Goal: Task Accomplishment & Management: Use online tool/utility

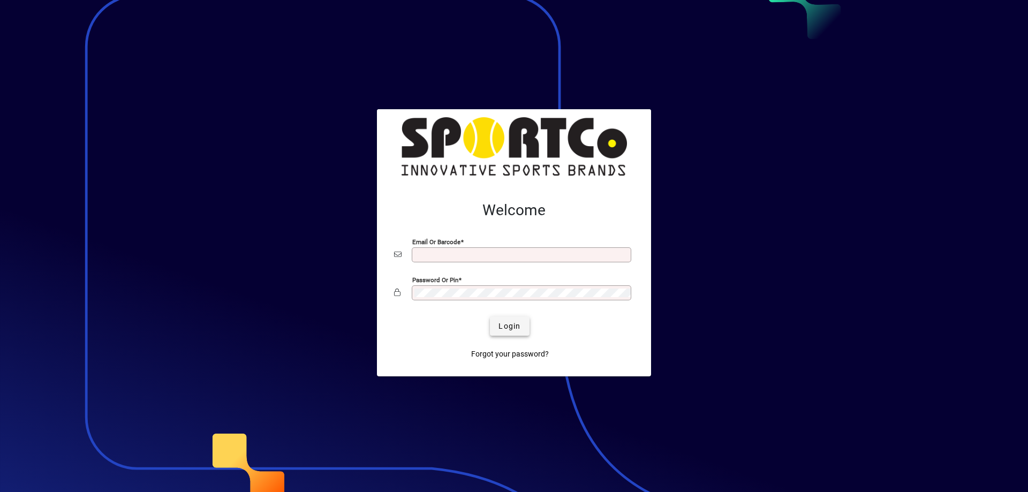
type input "**********"
drag, startPoint x: 509, startPoint y: 326, endPoint x: 504, endPoint y: 323, distance: 5.8
click at [505, 325] on span "Login" at bounding box center [510, 326] width 22 height 11
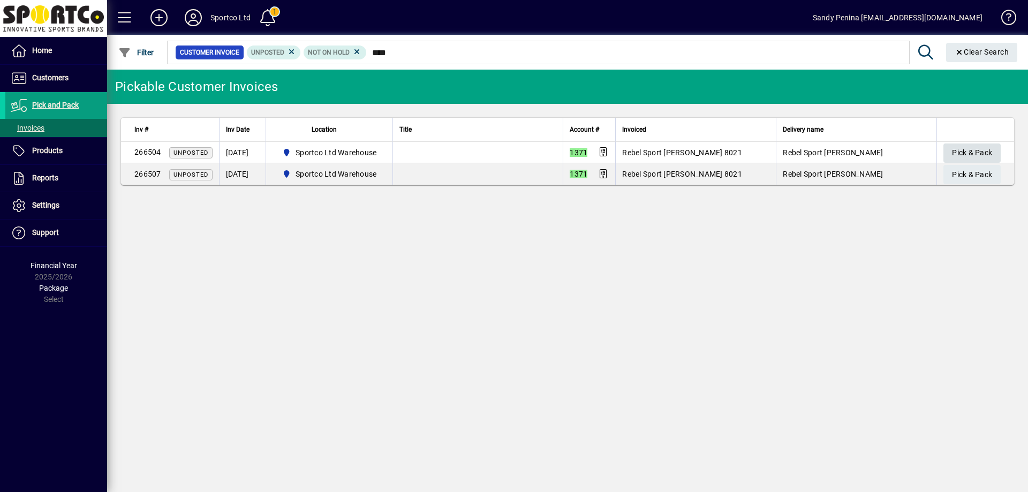
type input "****"
click at [958, 154] on span "Pick & Pack" at bounding box center [972, 153] width 40 height 18
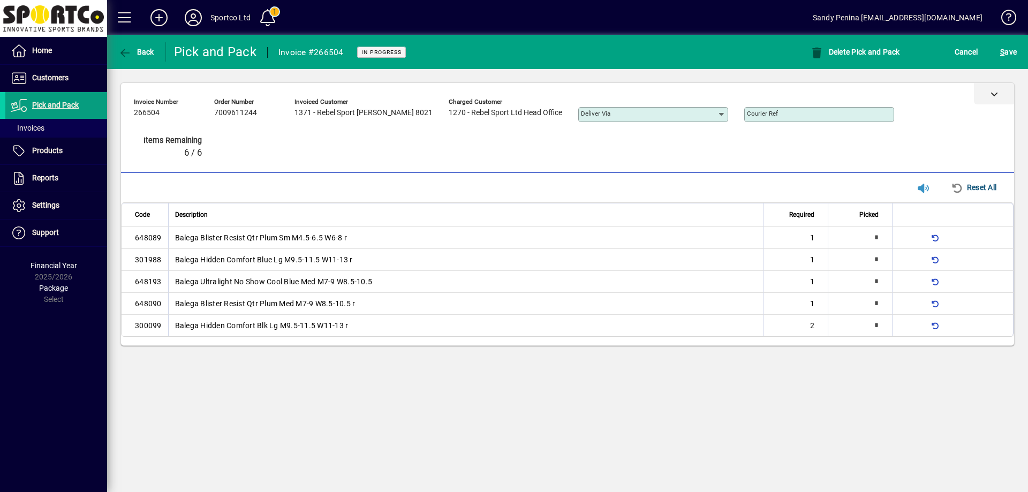
type input "*"
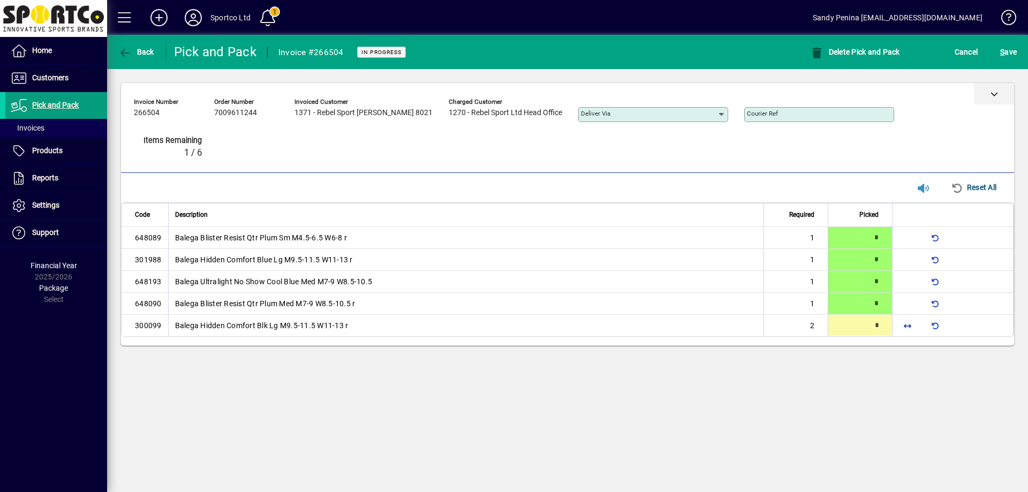
type input "*"
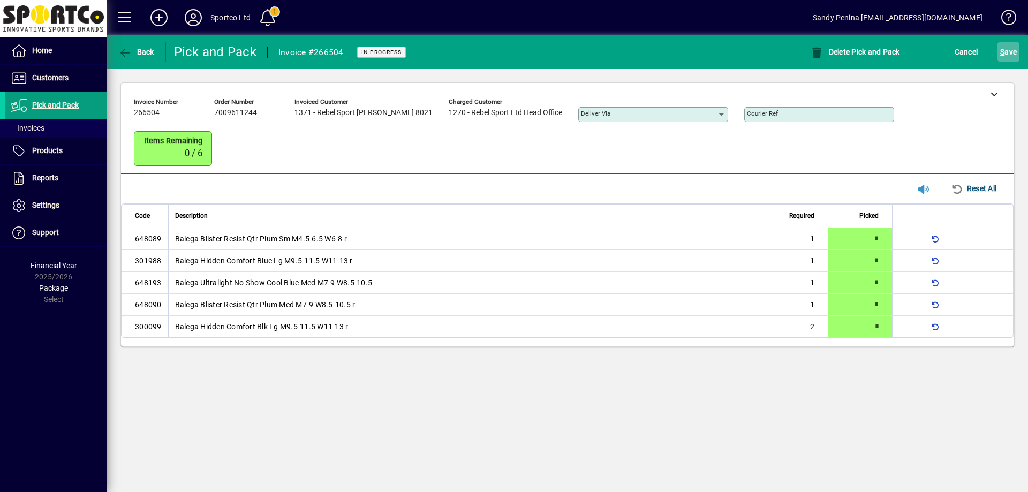
click at [1011, 55] on span "S ave" at bounding box center [1008, 51] width 17 height 17
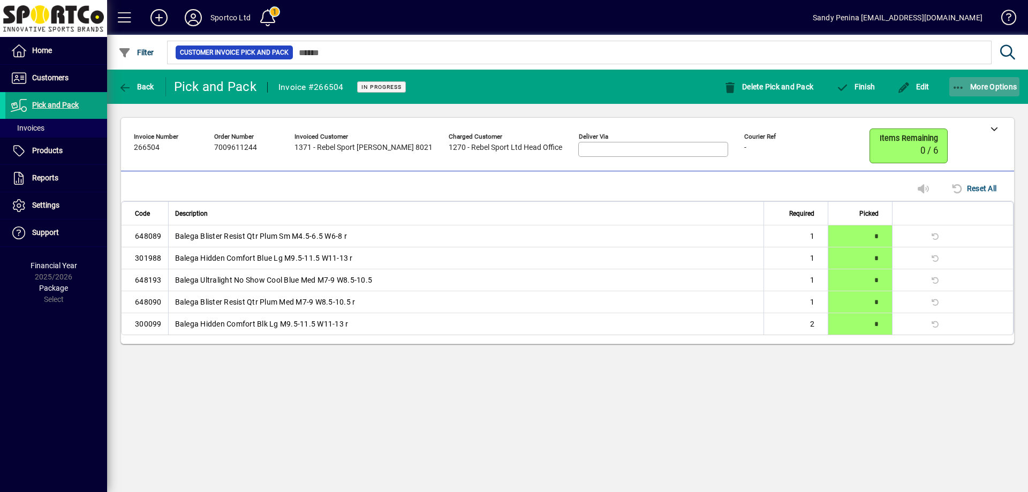
click at [966, 86] on span "More Options" at bounding box center [984, 86] width 65 height 9
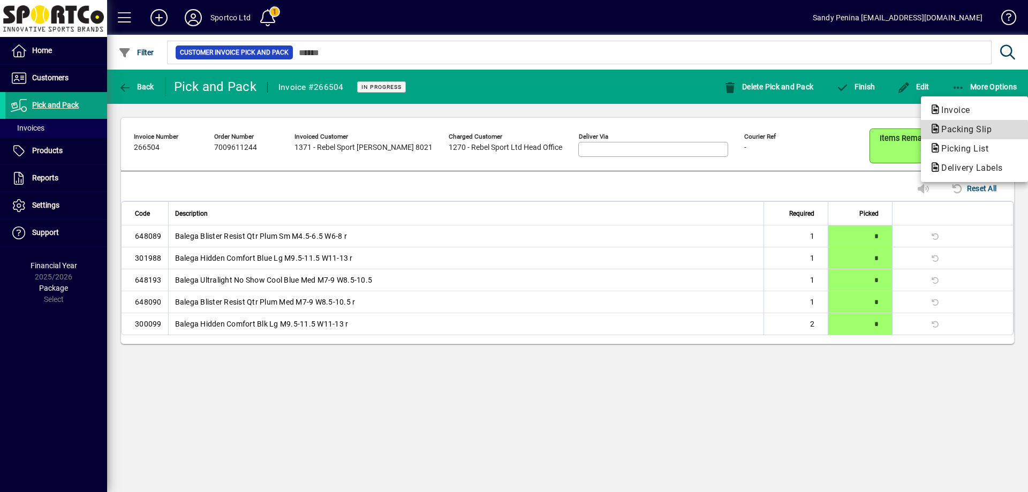
click at [960, 130] on span "Packing Slip" at bounding box center [963, 129] width 67 height 10
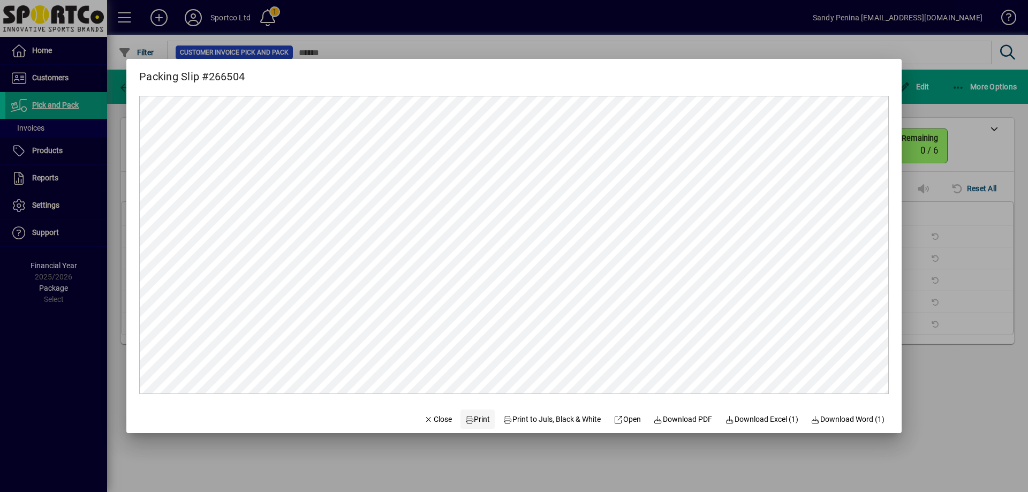
click at [473, 422] on span "Print" at bounding box center [478, 419] width 26 height 11
click at [426, 427] on span "button" at bounding box center [438, 419] width 36 height 26
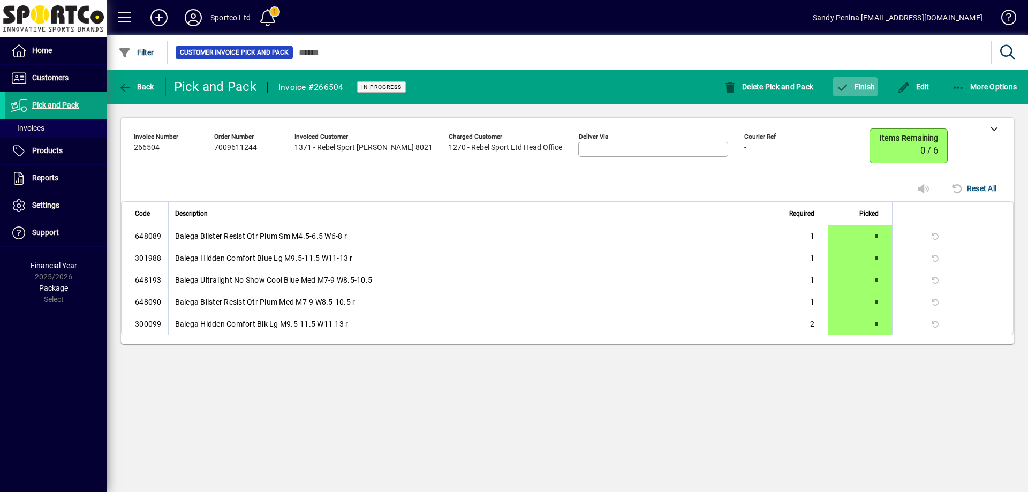
click at [858, 81] on button "Finish" at bounding box center [855, 86] width 44 height 19
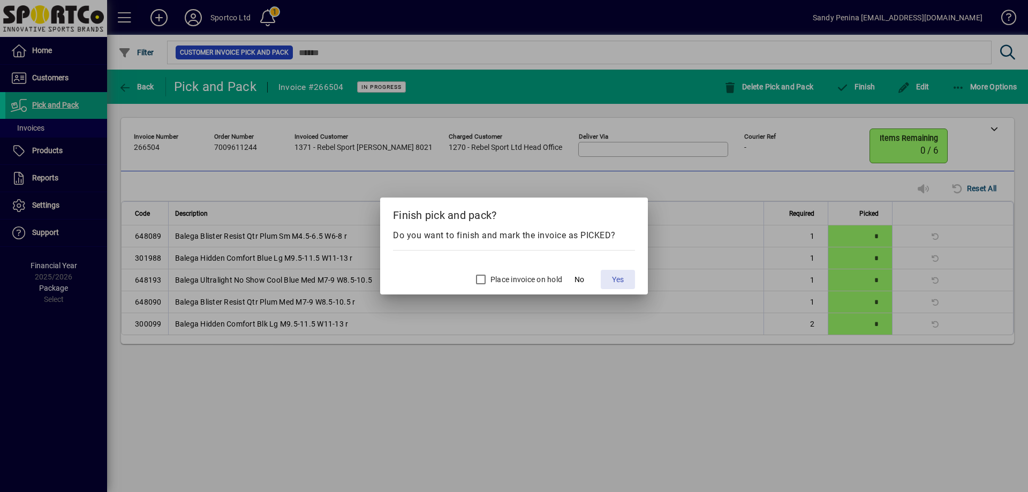
click at [627, 279] on span at bounding box center [618, 280] width 34 height 26
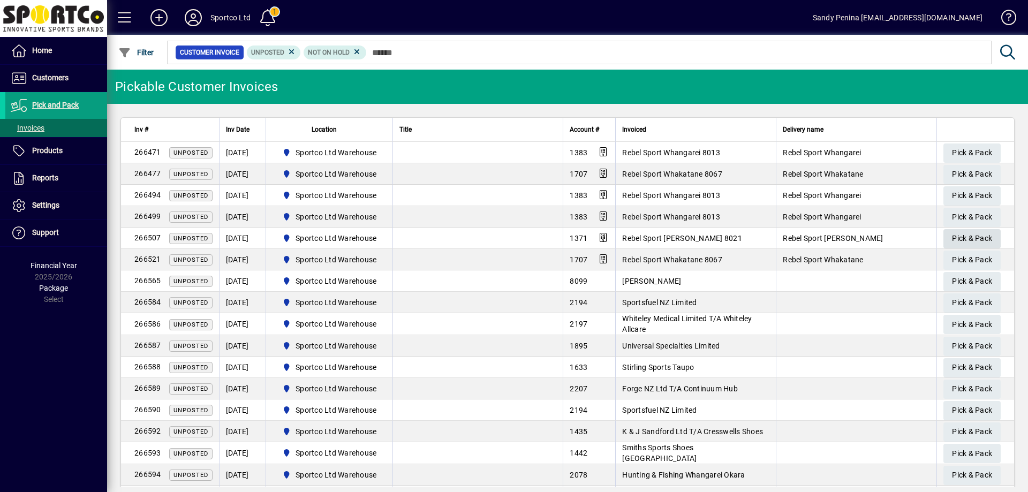
click at [969, 239] on span "Pick & Pack" at bounding box center [972, 239] width 40 height 18
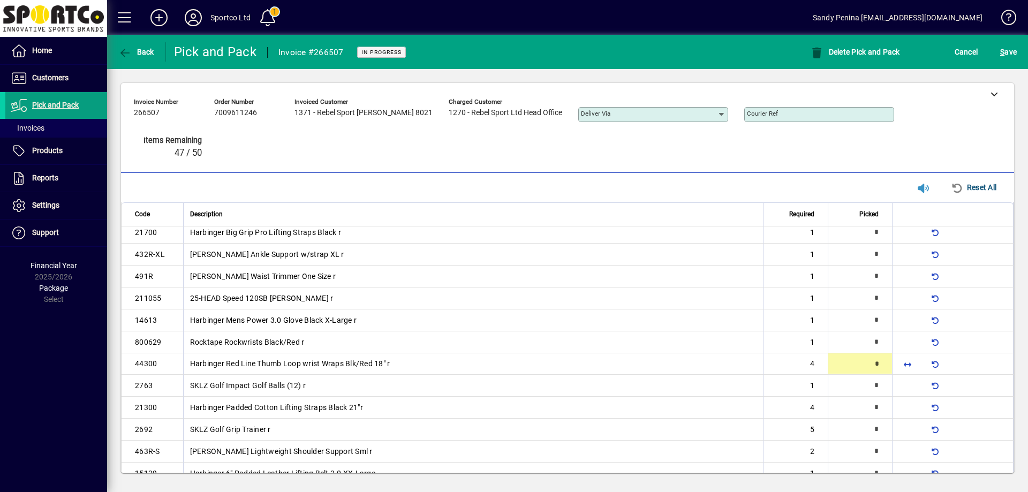
scroll to position [77, 0]
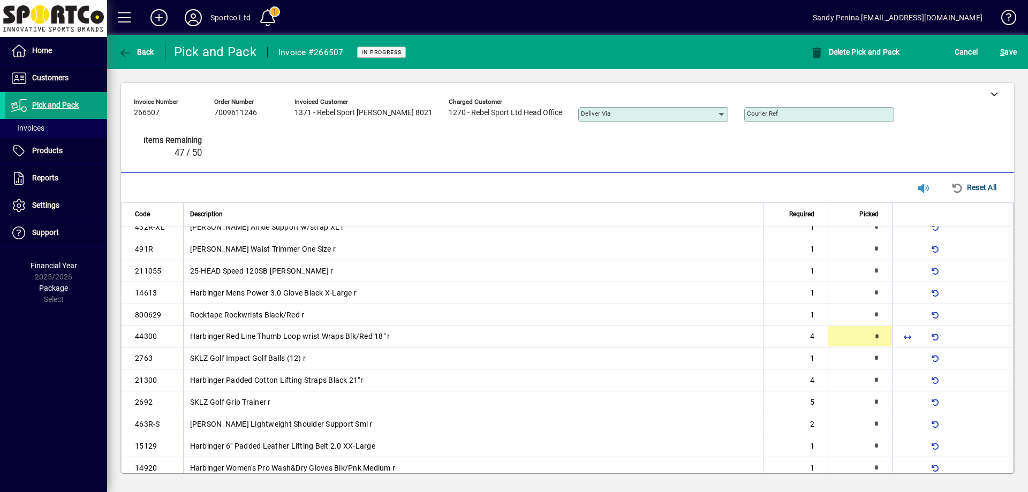
type input "*"
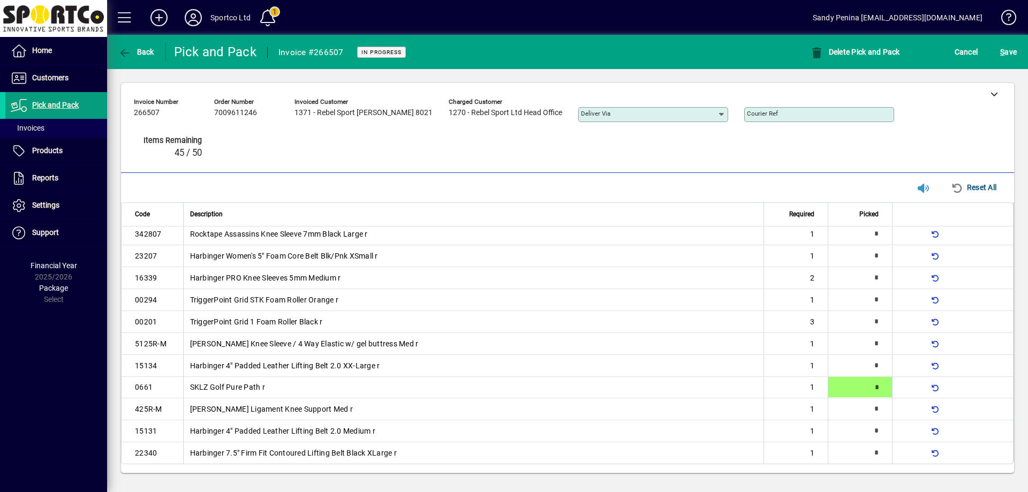
type input "*"
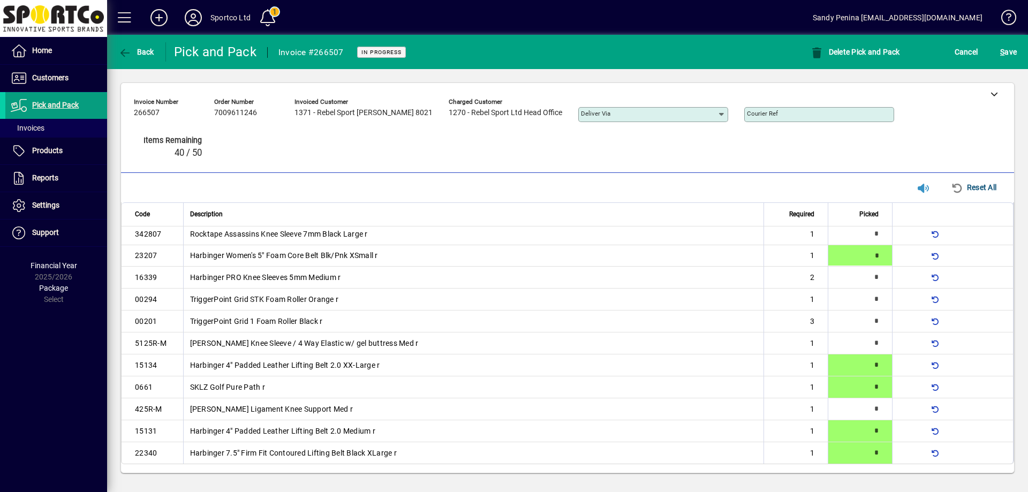
type input "*"
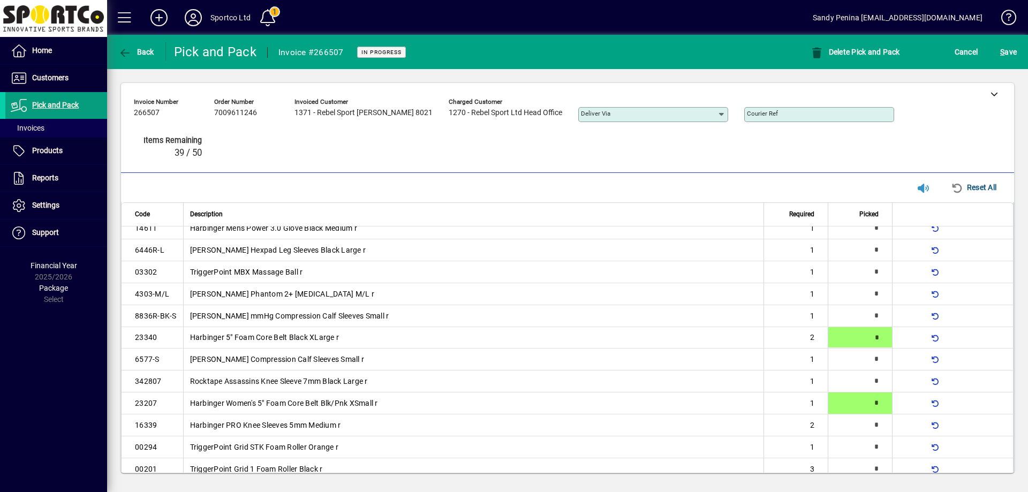
scroll to position [362, 0]
type input "*"
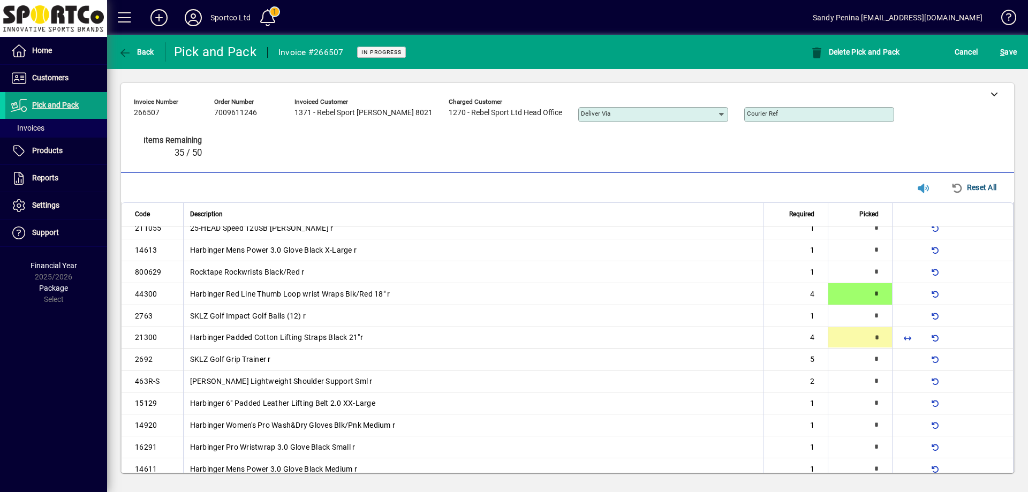
scroll to position [120, 0]
type input "*"
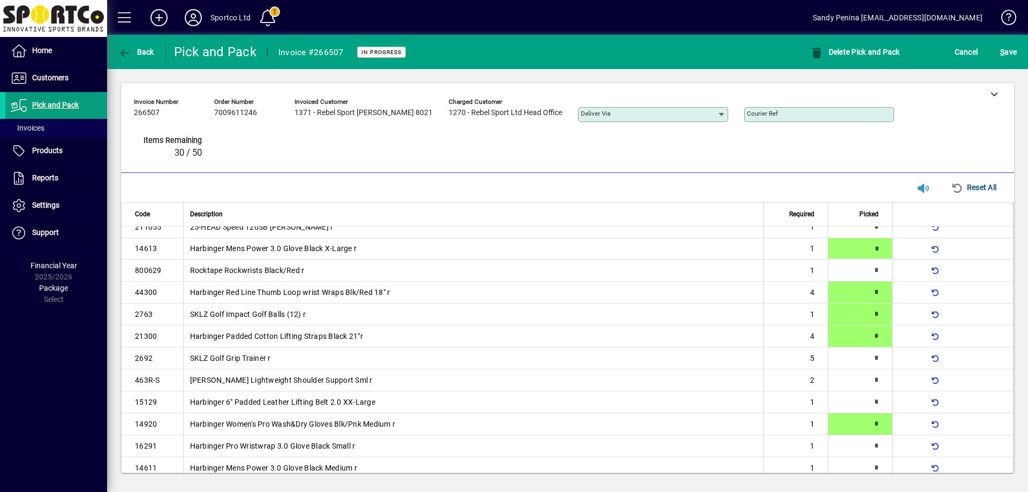
type input "*"
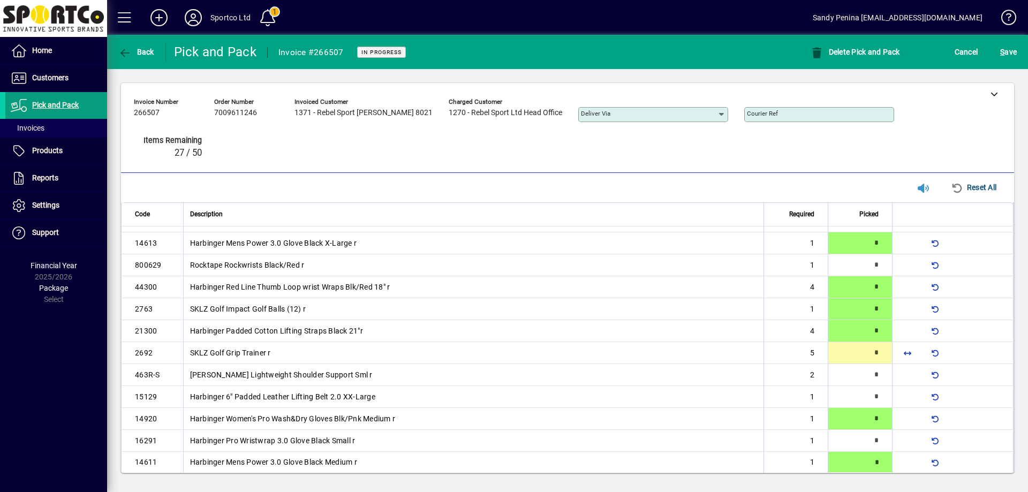
type input "*"
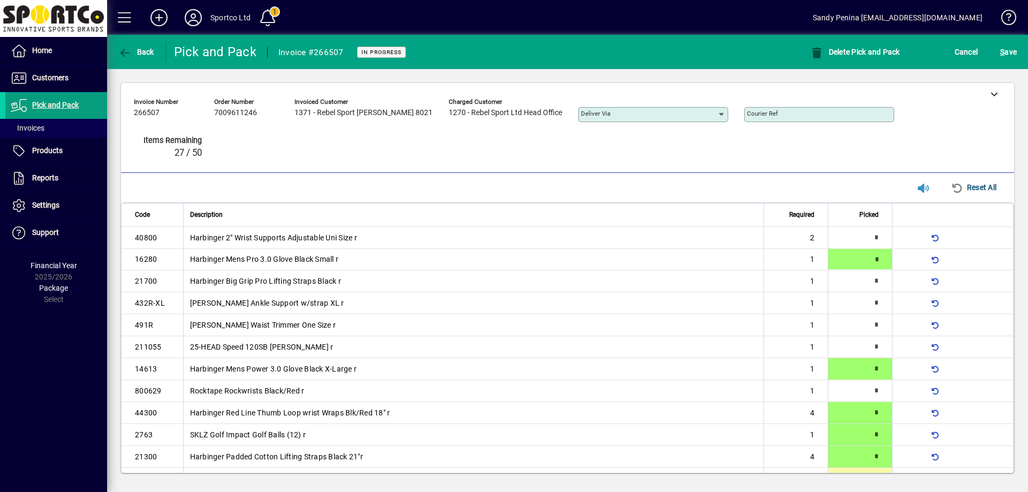
type input "*"
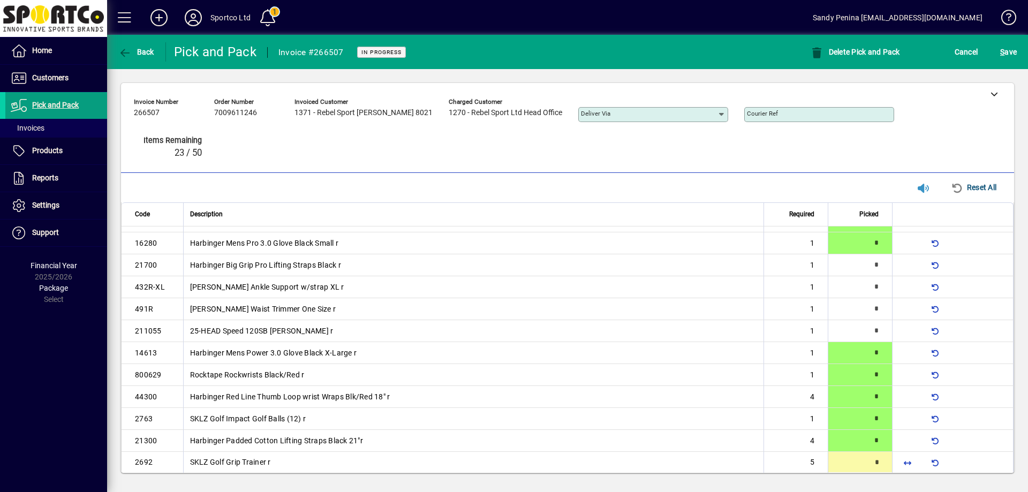
type input "*"
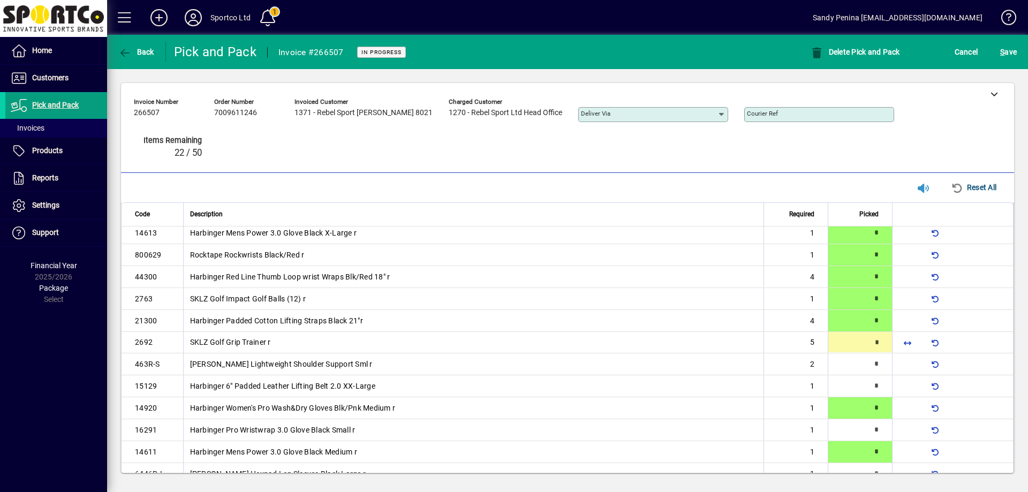
scroll to position [142, 0]
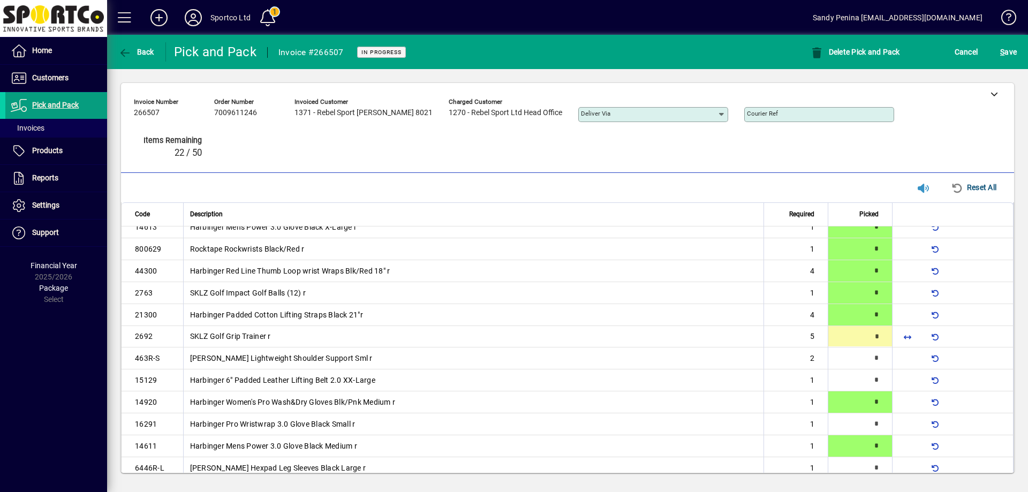
type input "*"
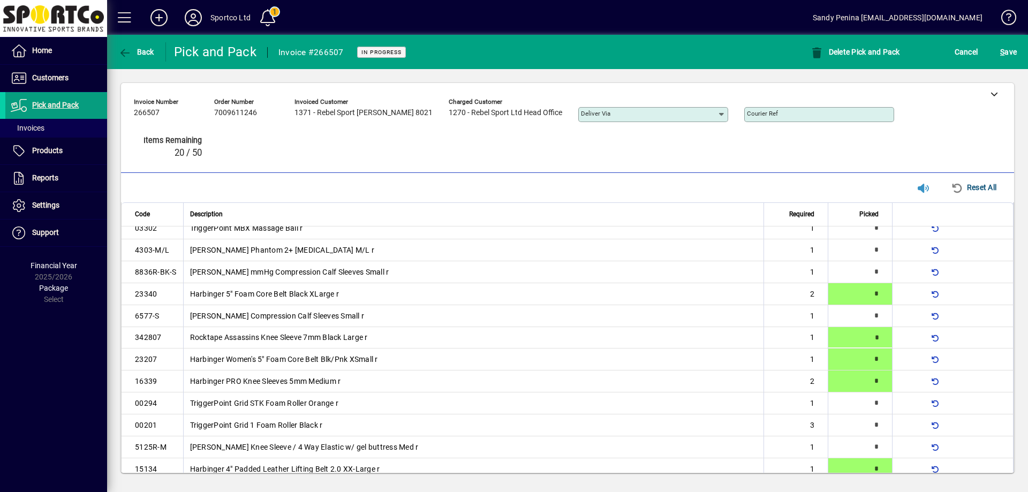
type input "*"
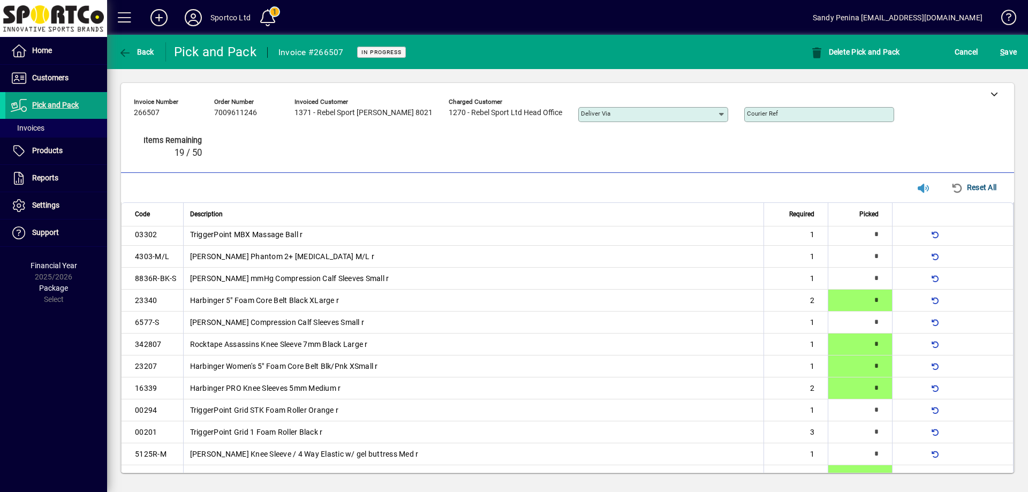
type input "*"
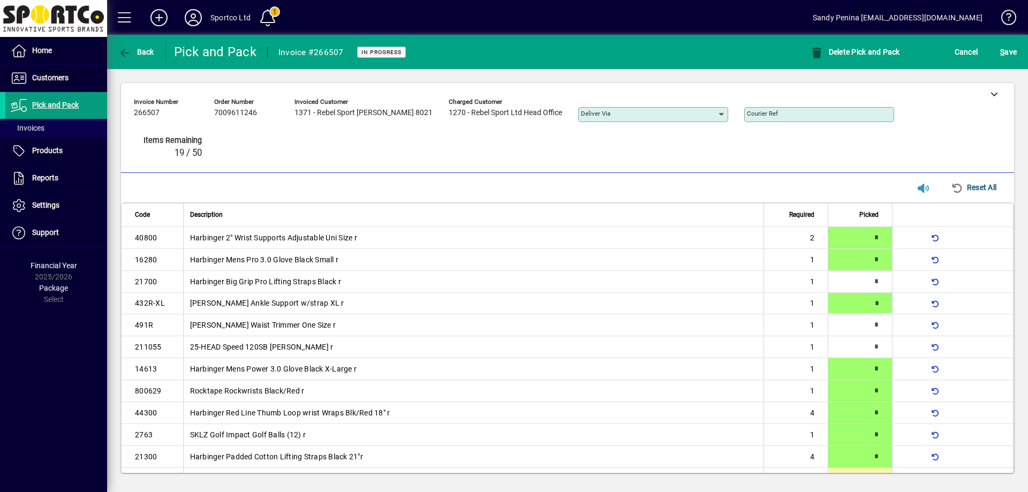
type input "*"
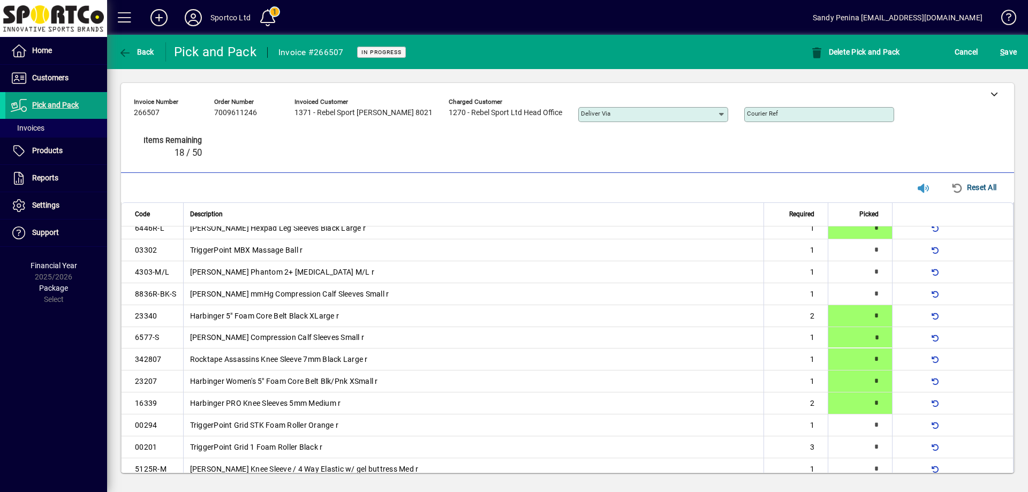
type input "*"
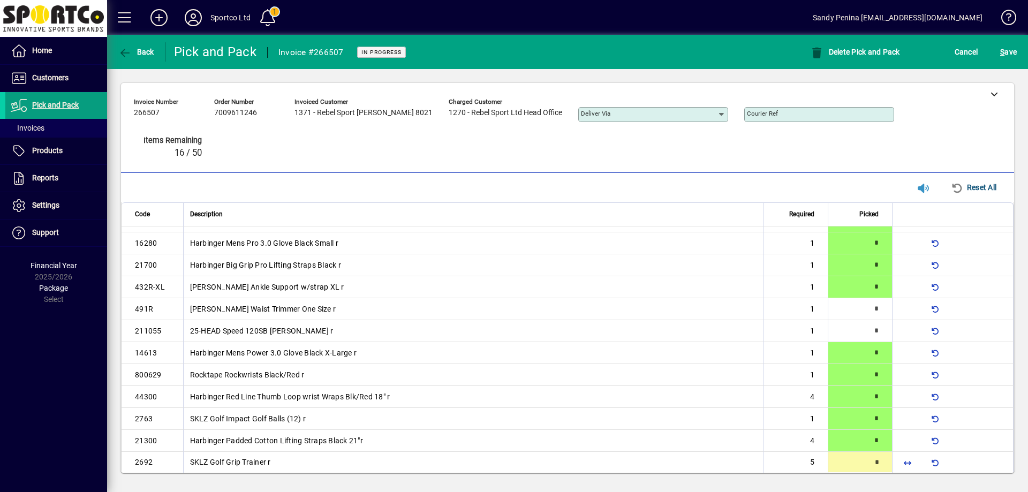
type input "*"
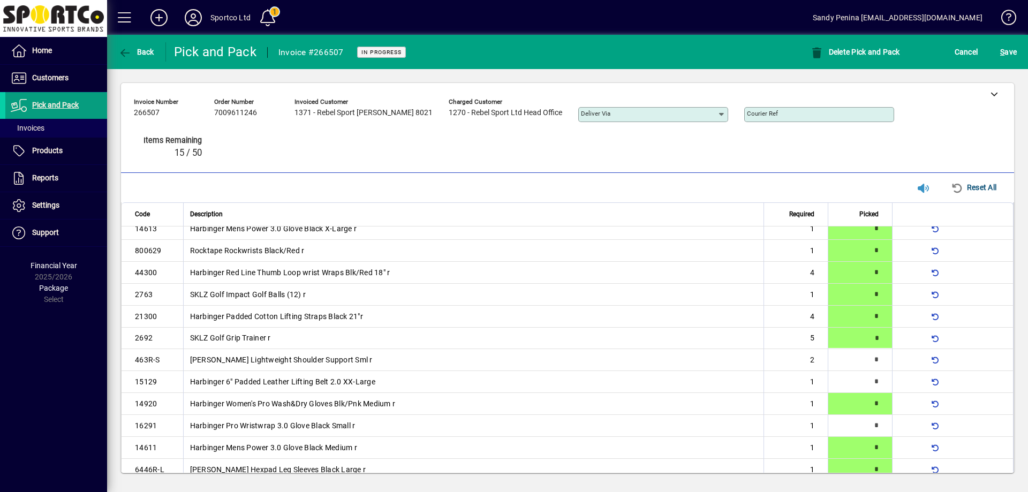
scroll to position [142, 0]
type input "*"
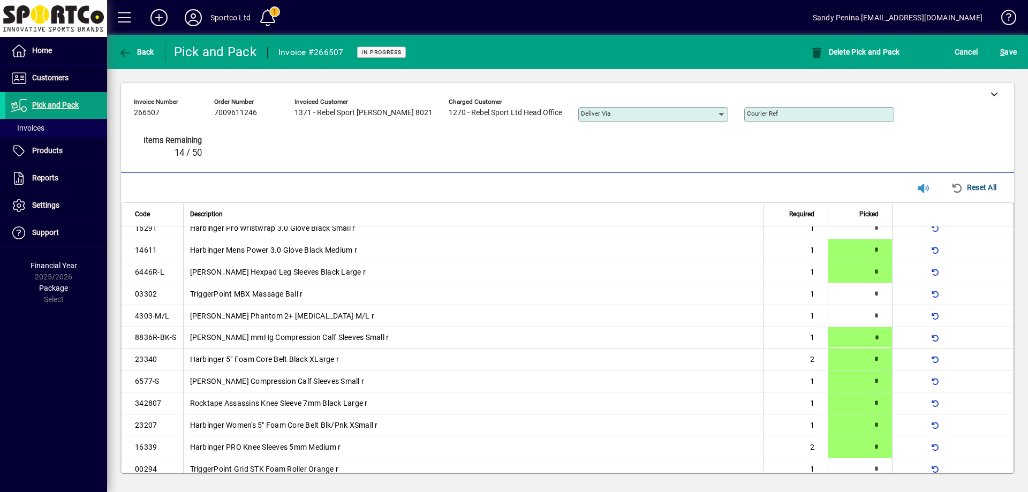
type input "*"
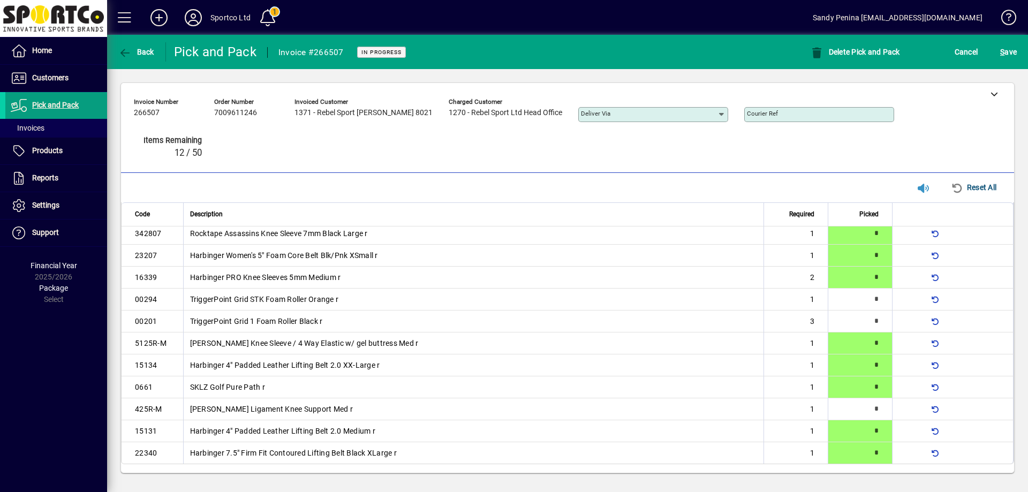
scroll to position [163, 0]
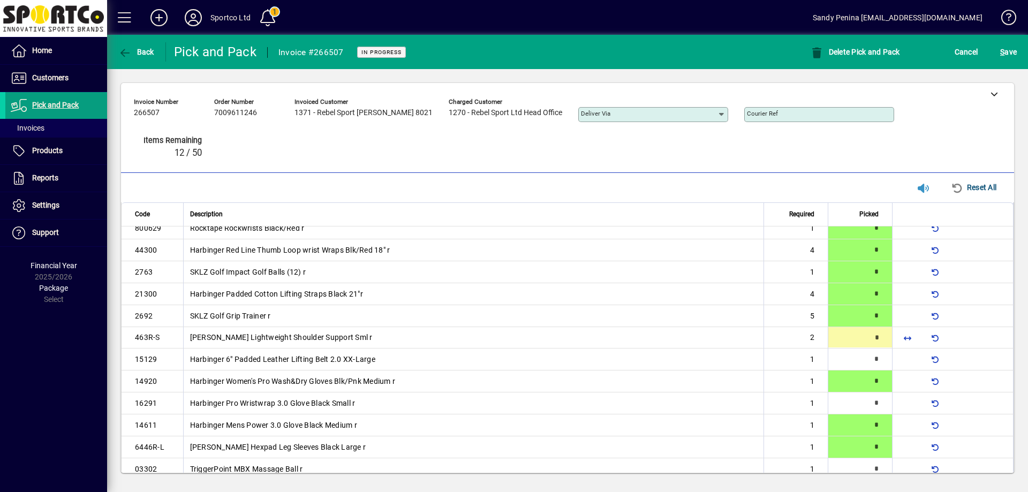
type input "*"
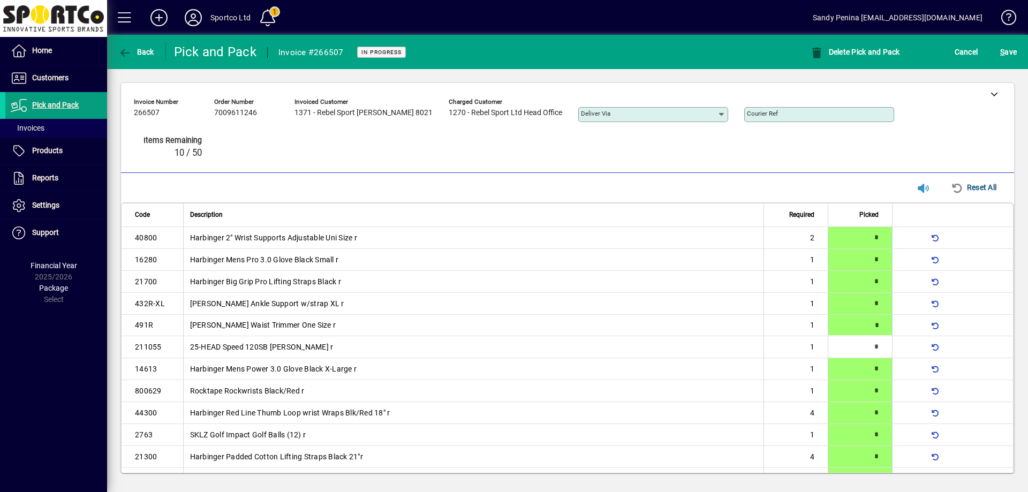
type input "*"
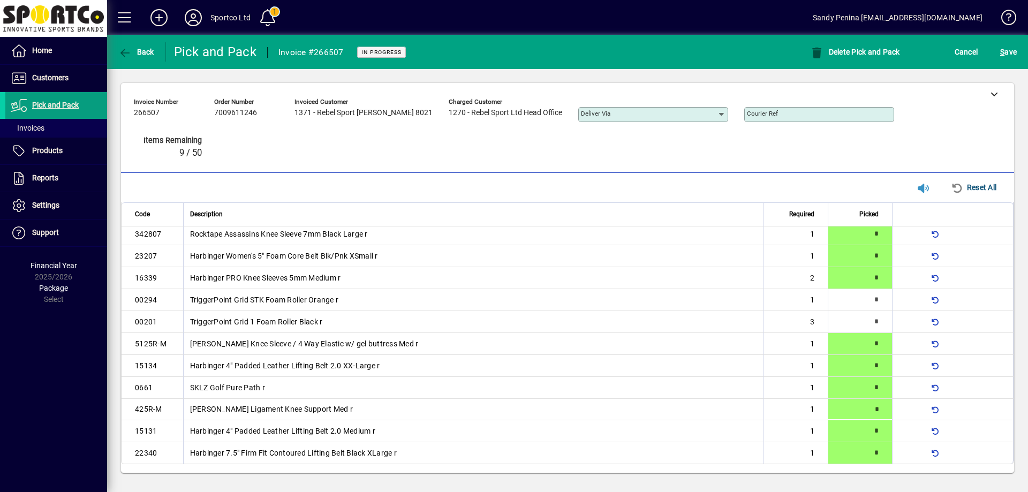
type input "*"
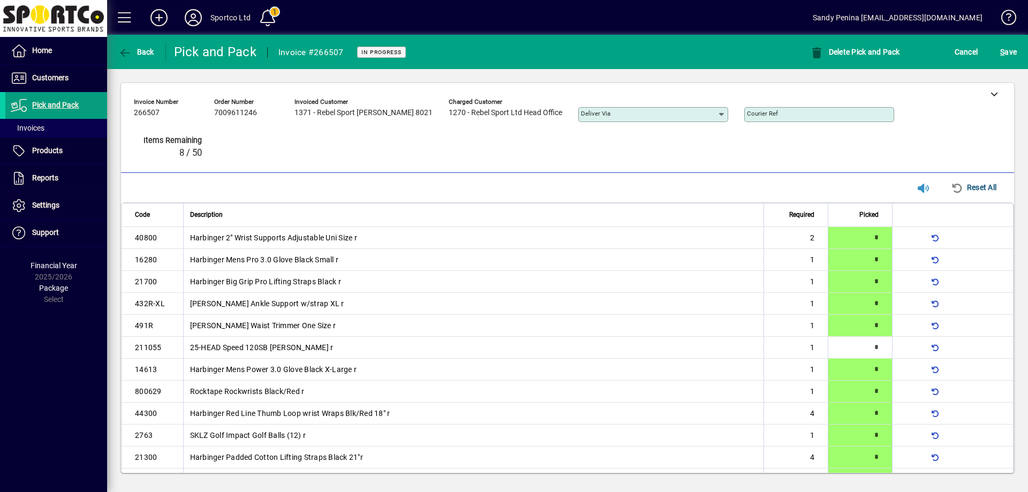
type input "*"
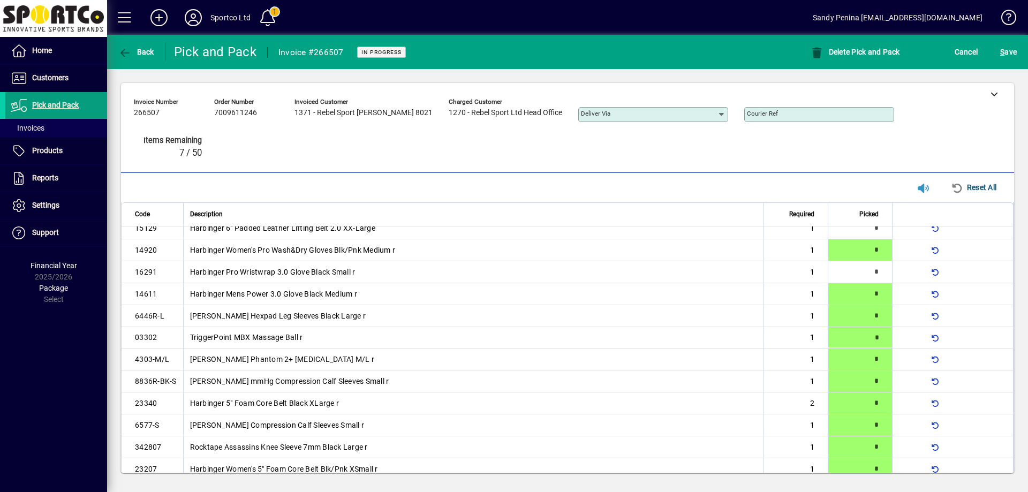
type input "*"
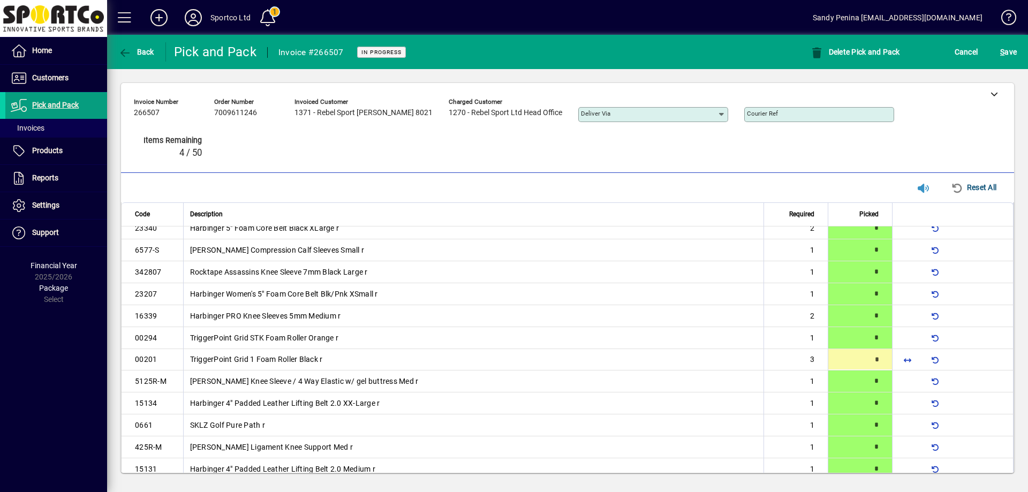
scroll to position [494, 0]
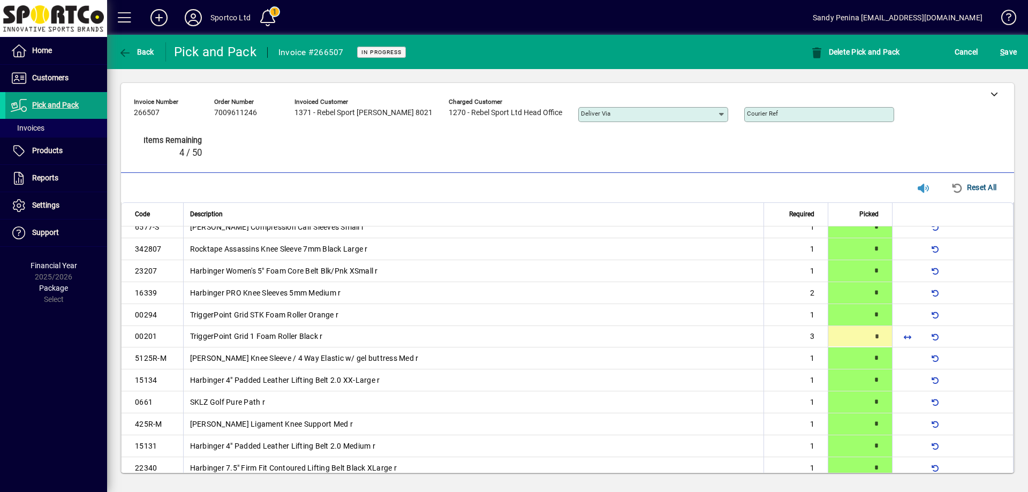
type input "*"
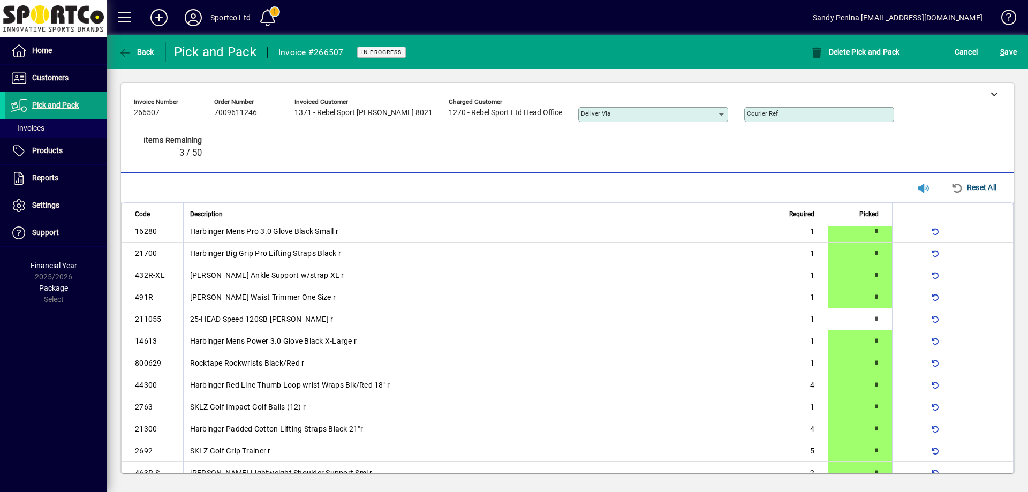
scroll to position [0, 0]
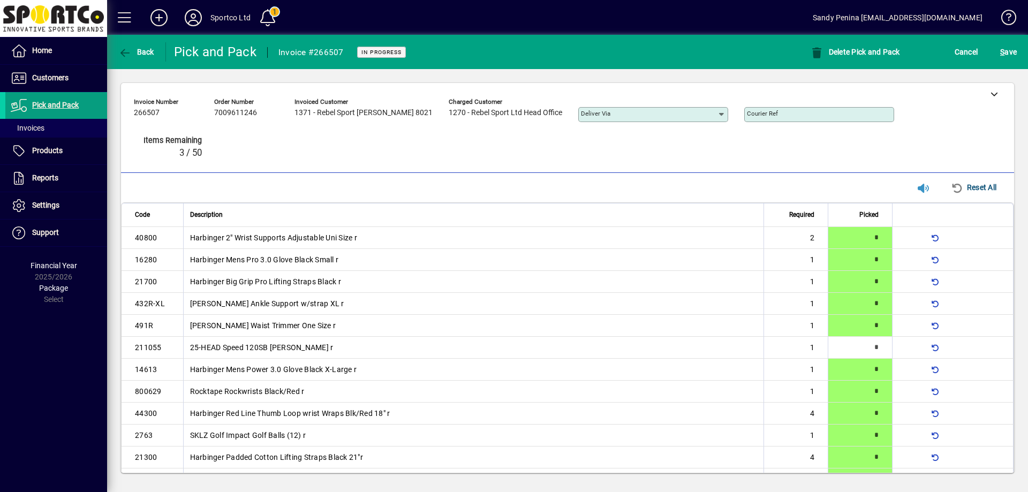
type input "*"
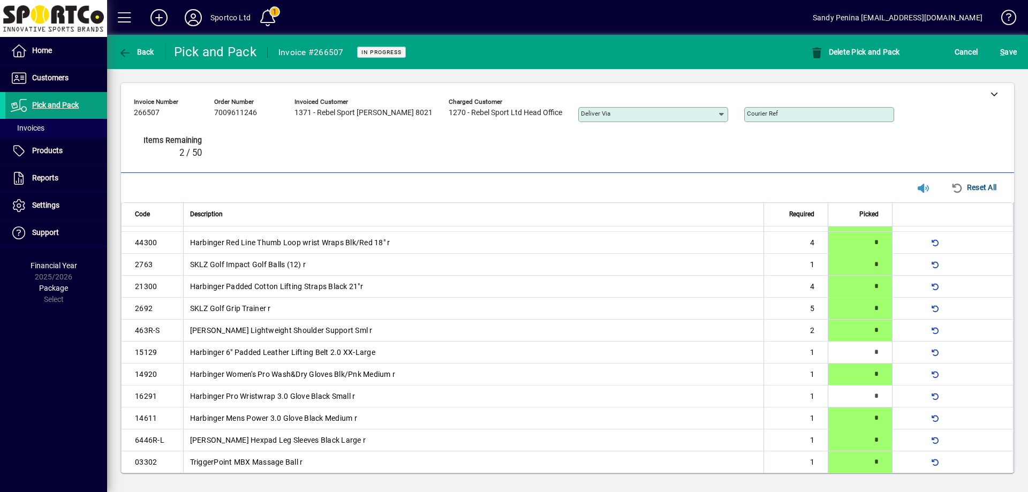
scroll to position [187, 0]
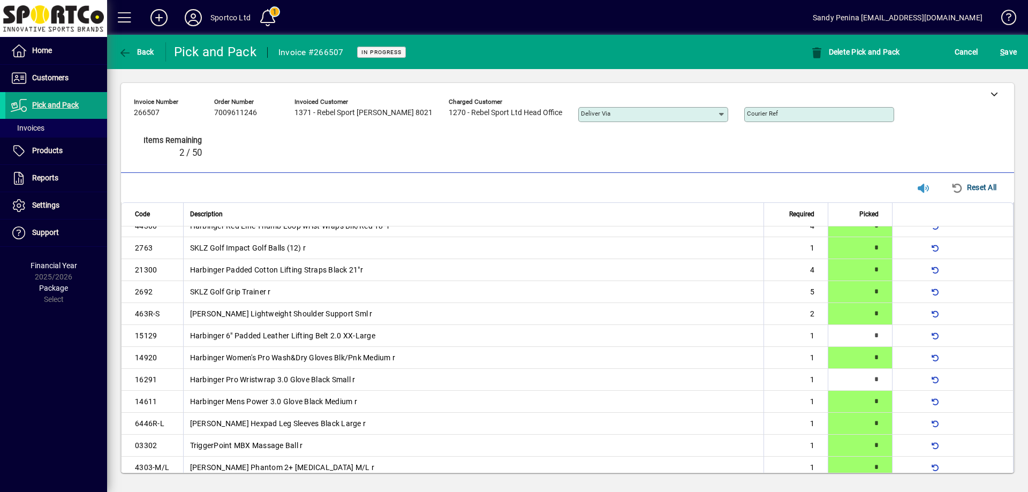
click at [1020, 44] on div "S ave" at bounding box center [1008, 51] width 39 height 19
click at [1015, 51] on span "S ave" at bounding box center [1008, 51] width 17 height 17
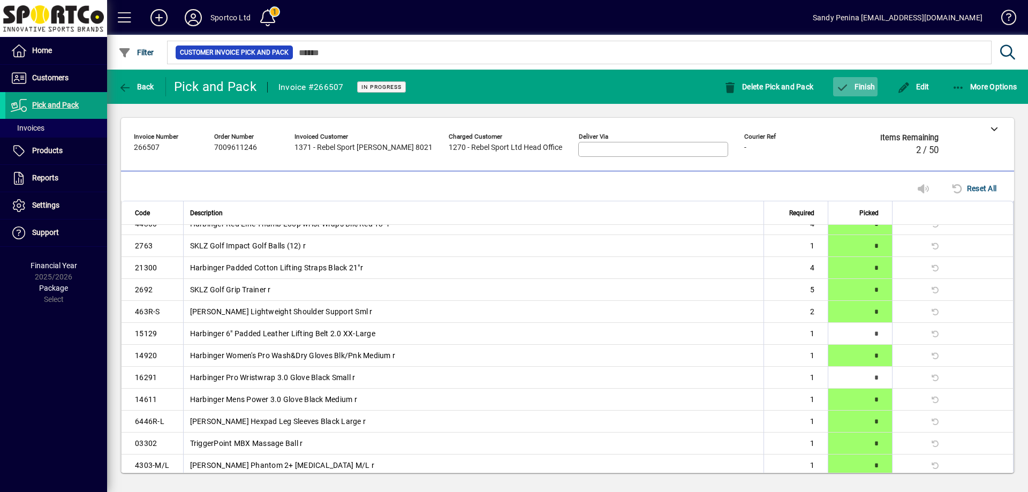
click at [850, 96] on mat-toolbar-row "Back Pick and Pack Invoice #266507 In Progress Delete Pick and Pack Finish Edit…" at bounding box center [567, 87] width 921 height 34
click at [851, 95] on span "button" at bounding box center [855, 87] width 44 height 26
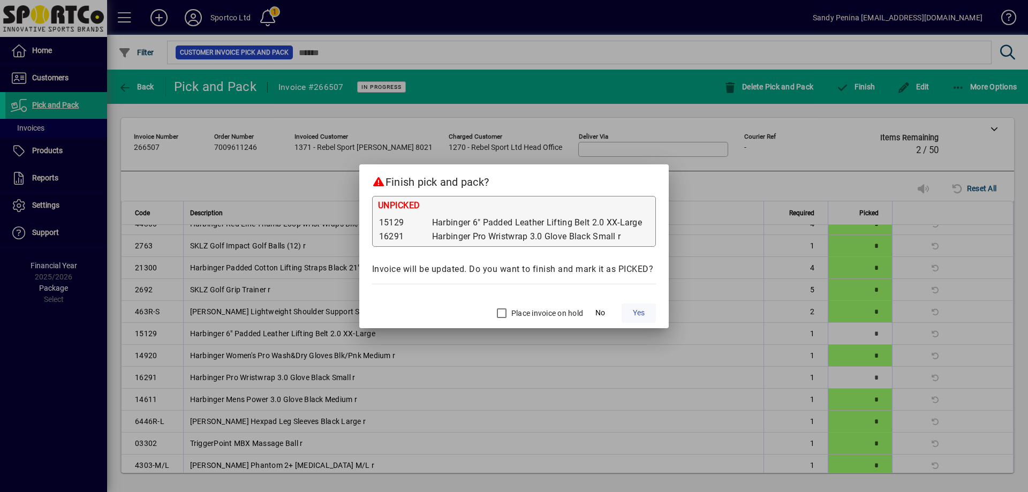
click at [640, 313] on span "Yes" at bounding box center [639, 312] width 12 height 11
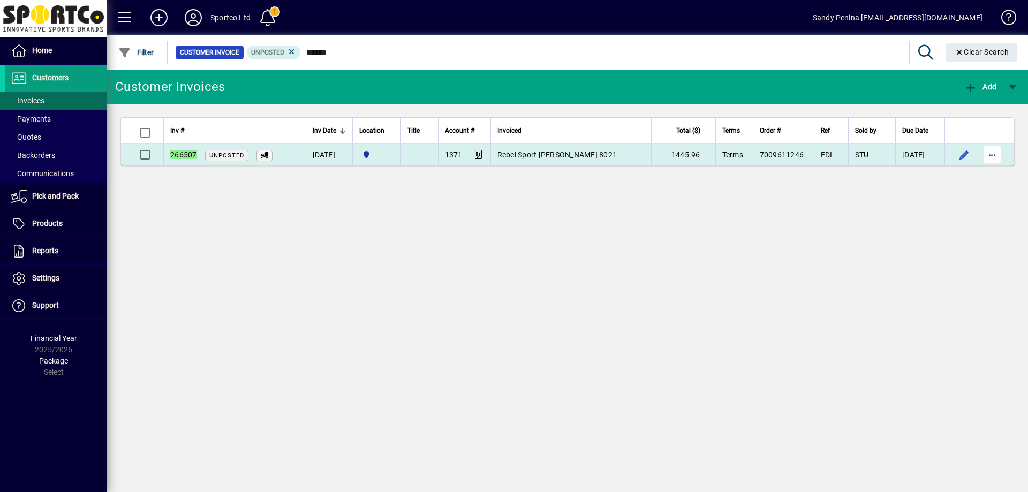
type input "******"
click at [988, 148] on span "button" at bounding box center [992, 155] width 26 height 26
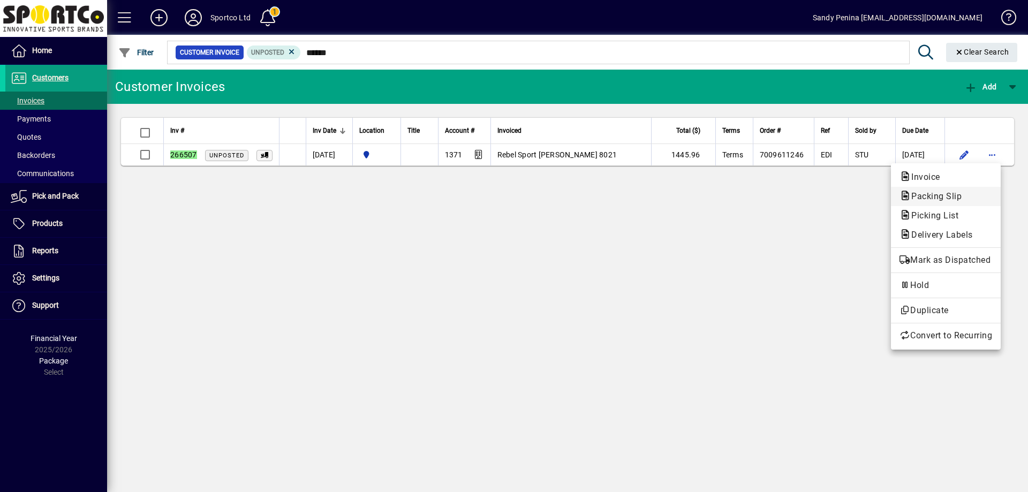
click at [967, 201] on span "Packing Slip" at bounding box center [946, 196] width 93 height 13
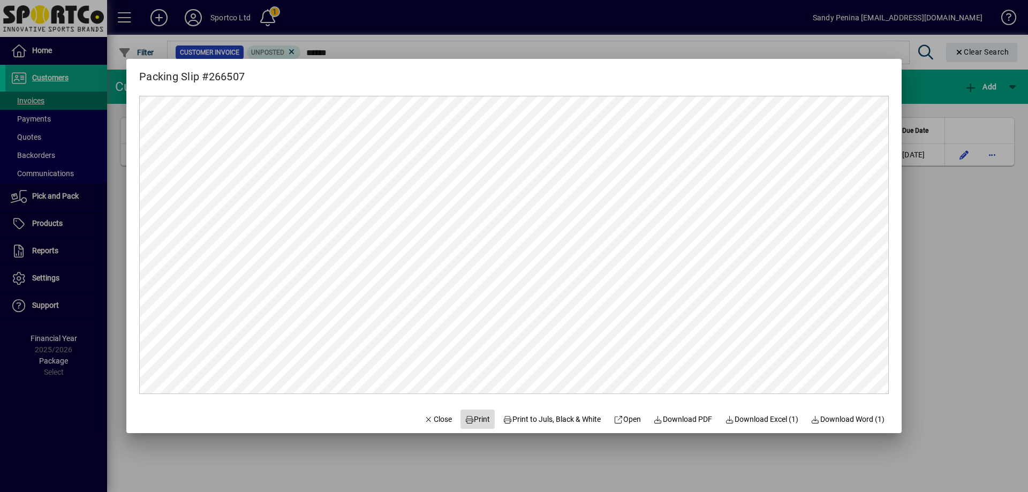
click at [481, 421] on span at bounding box center [478, 419] width 34 height 26
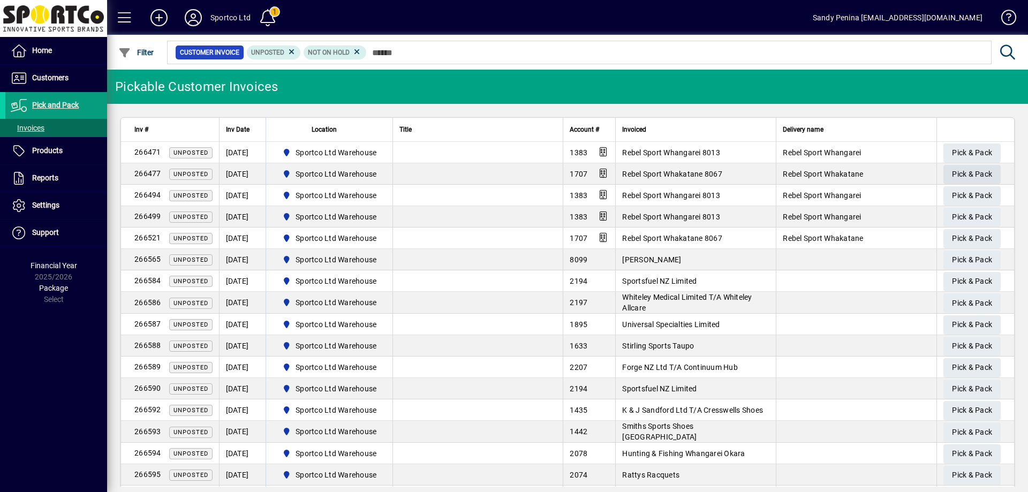
click at [952, 175] on span "Pick & Pack" at bounding box center [972, 174] width 40 height 18
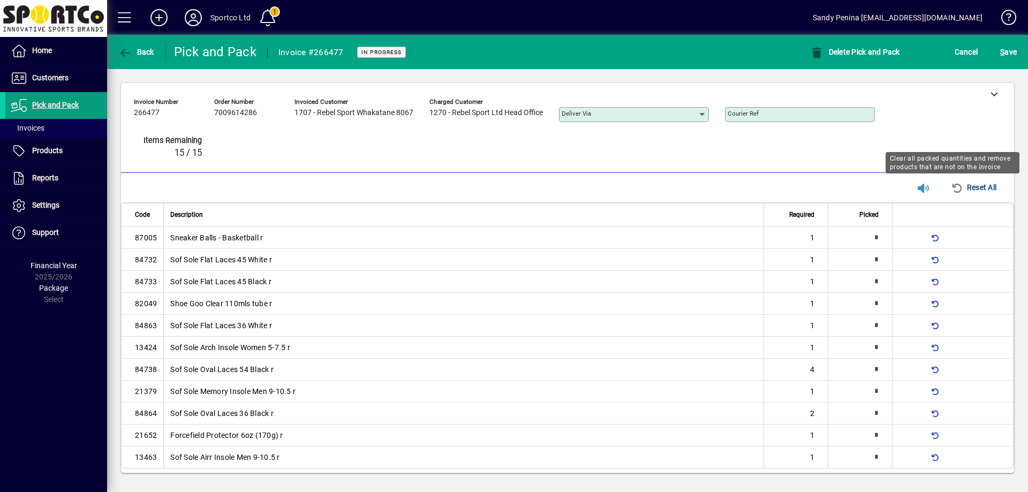
type input "*"
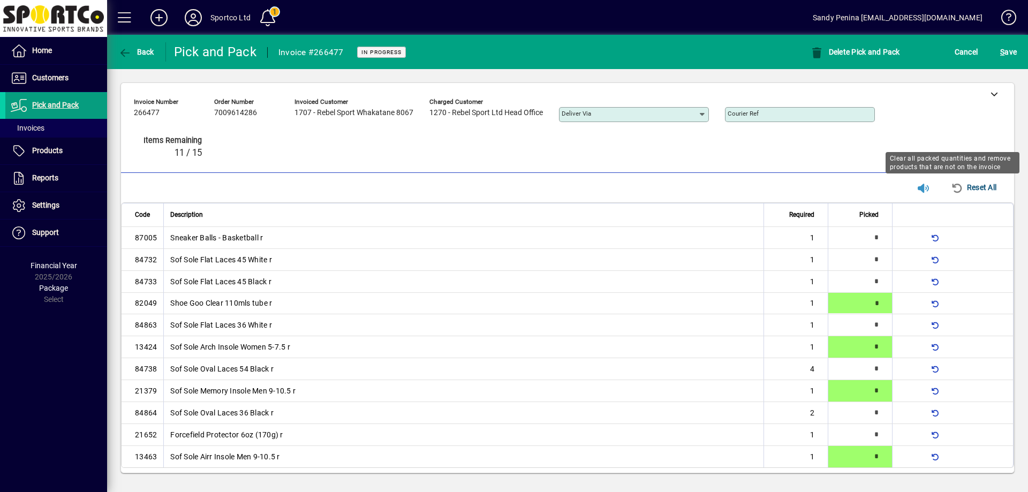
type input "*"
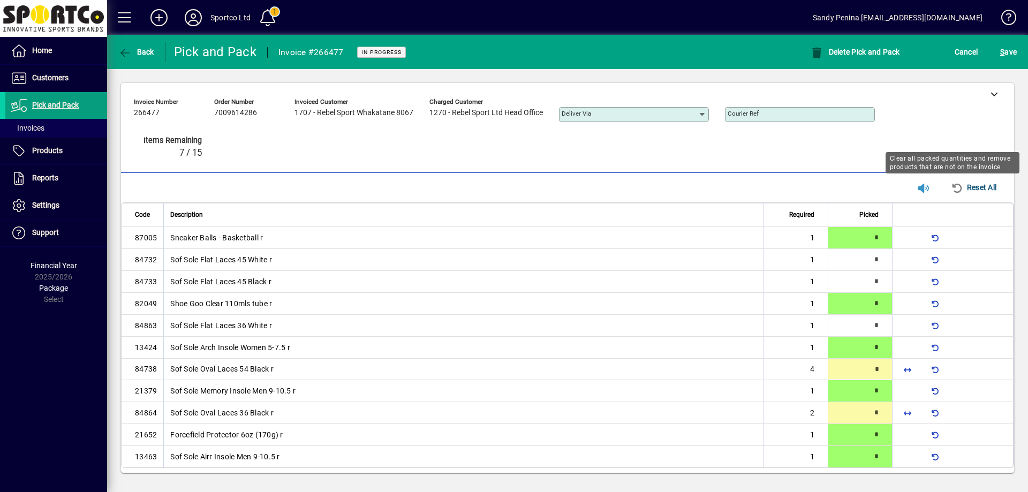
type input "*"
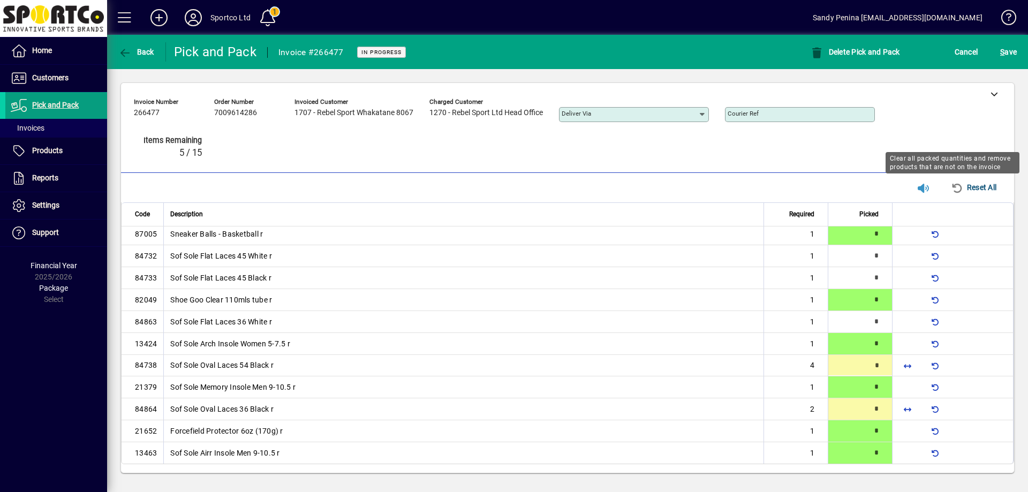
type input "*"
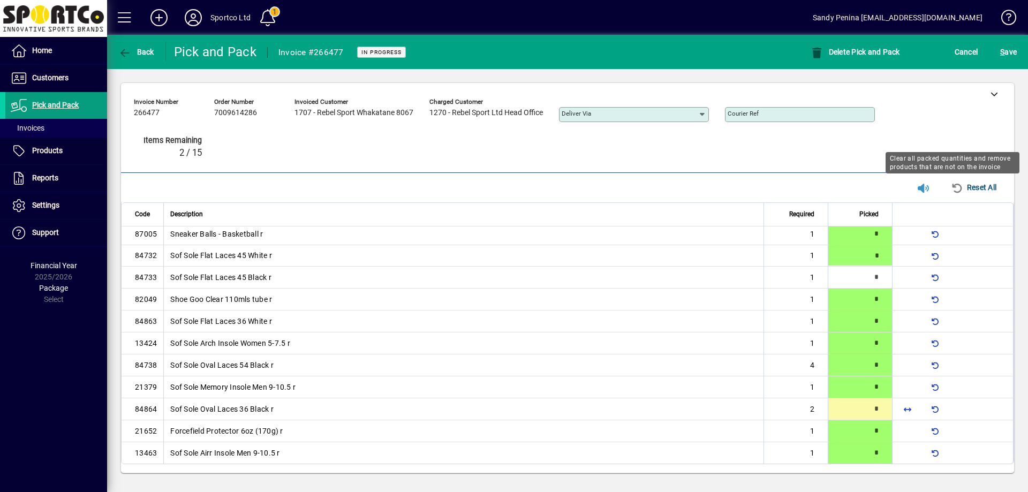
type input "*"
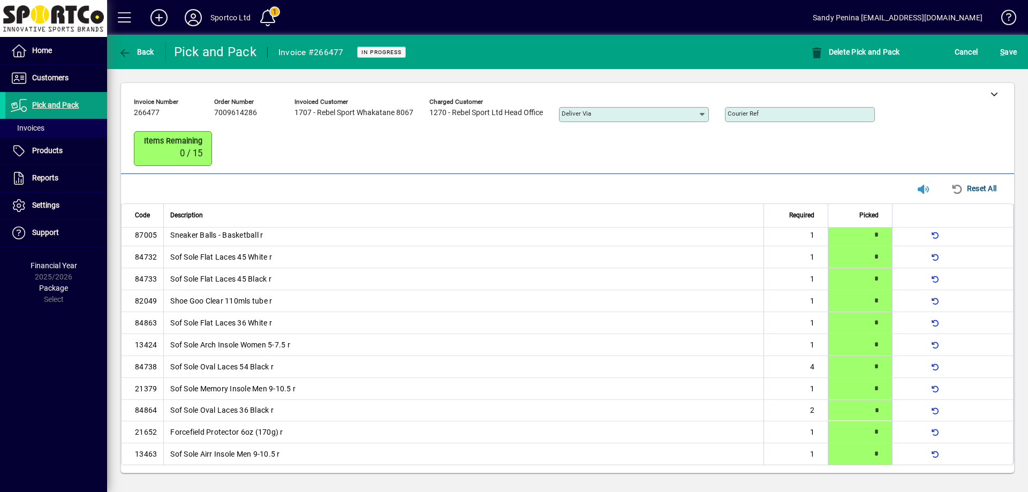
drag, startPoint x: 1017, startPoint y: 63, endPoint x: 1016, endPoint y: 71, distance: 8.1
click at [1016, 71] on app-page-header "**********" at bounding box center [567, 261] width 921 height 452
click at [1008, 51] on span "S ave" at bounding box center [1008, 51] width 17 height 17
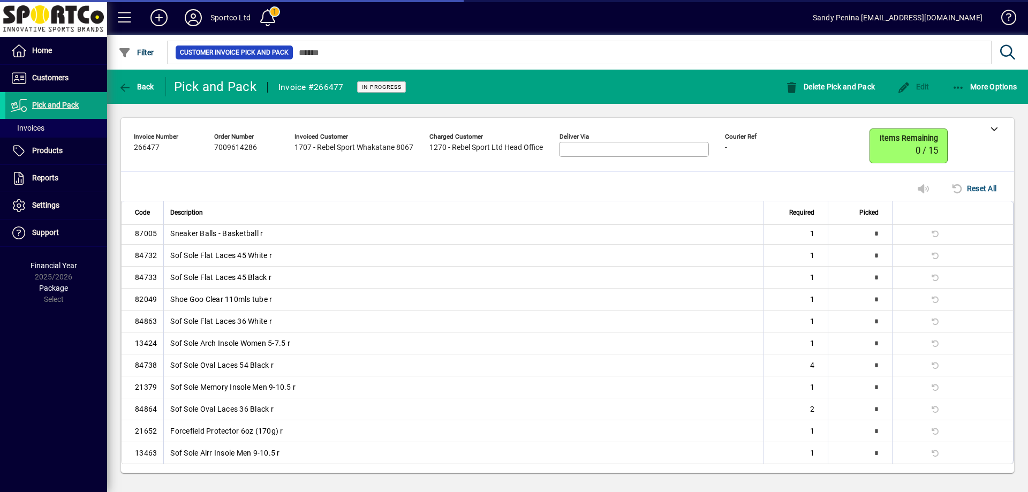
scroll to position [0, 0]
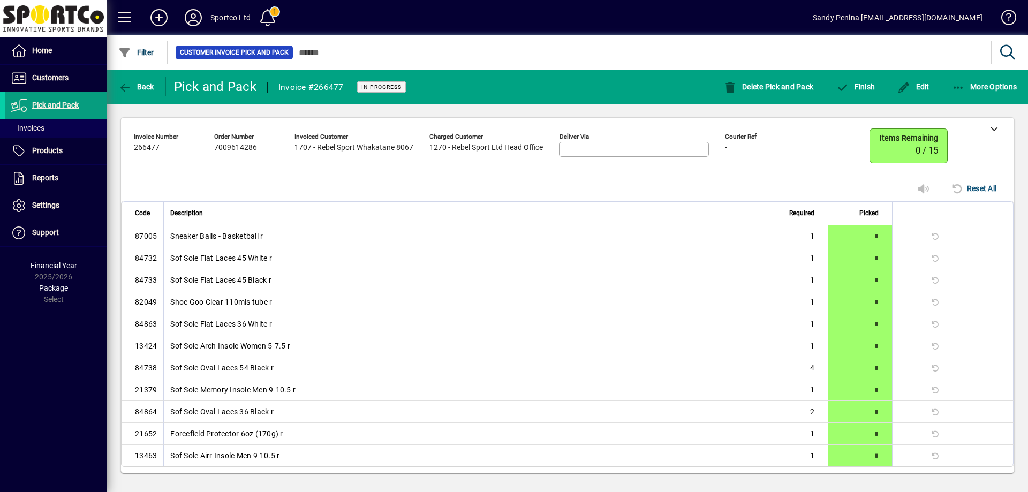
click at [999, 141] on div "Invoice number 266477 Order number 7009614286 Invoiced customer 1707 - Rebel Sp…" at bounding box center [568, 147] width 868 height 37
drag, startPoint x: 944, startPoint y: 83, endPoint x: 962, endPoint y: 93, distance: 20.6
click at [957, 89] on div "More Options" at bounding box center [985, 86] width 88 height 19
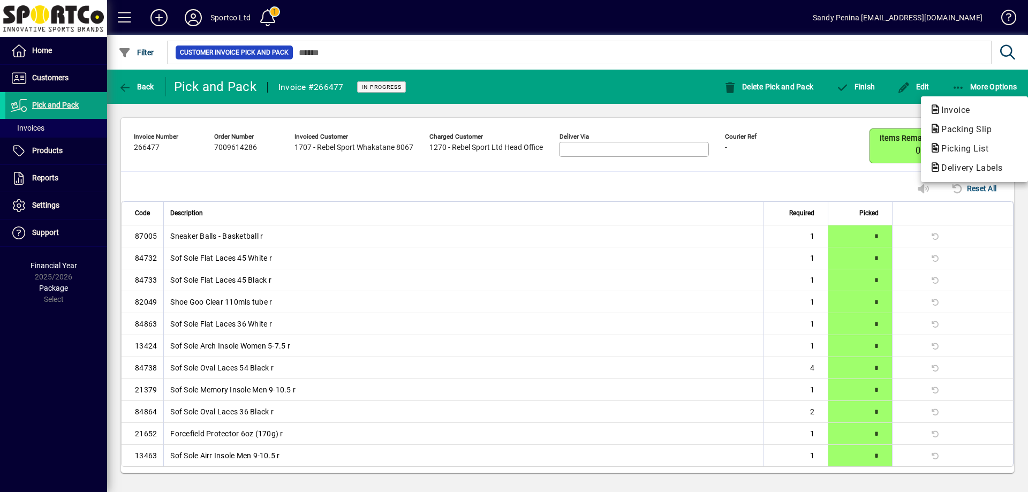
click at [962, 93] on div at bounding box center [514, 246] width 1028 height 492
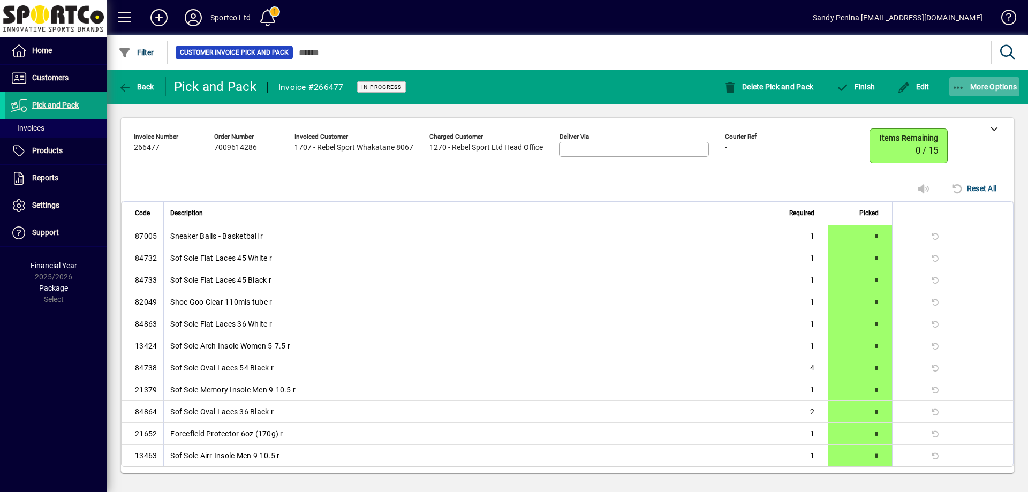
click at [962, 89] on icon "button" at bounding box center [958, 87] width 13 height 11
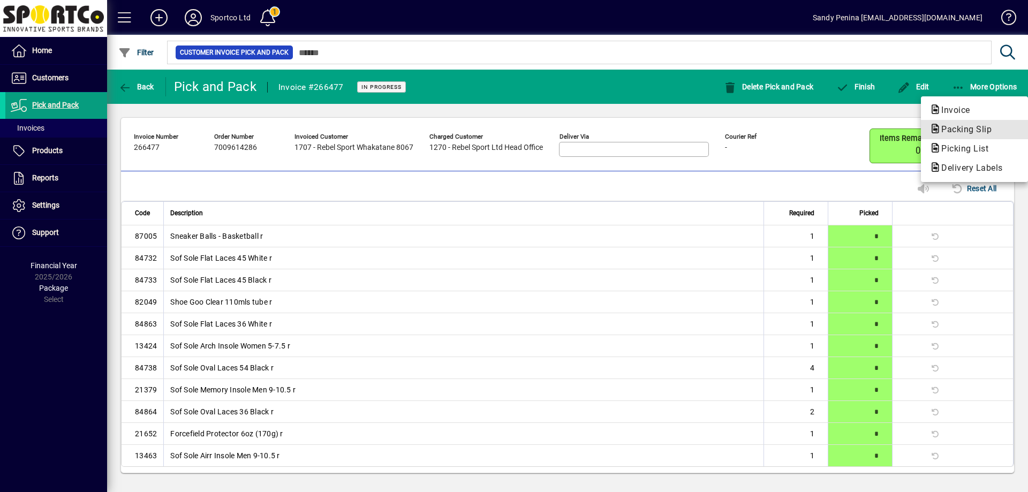
click at [973, 126] on span "Packing Slip" at bounding box center [963, 129] width 67 height 10
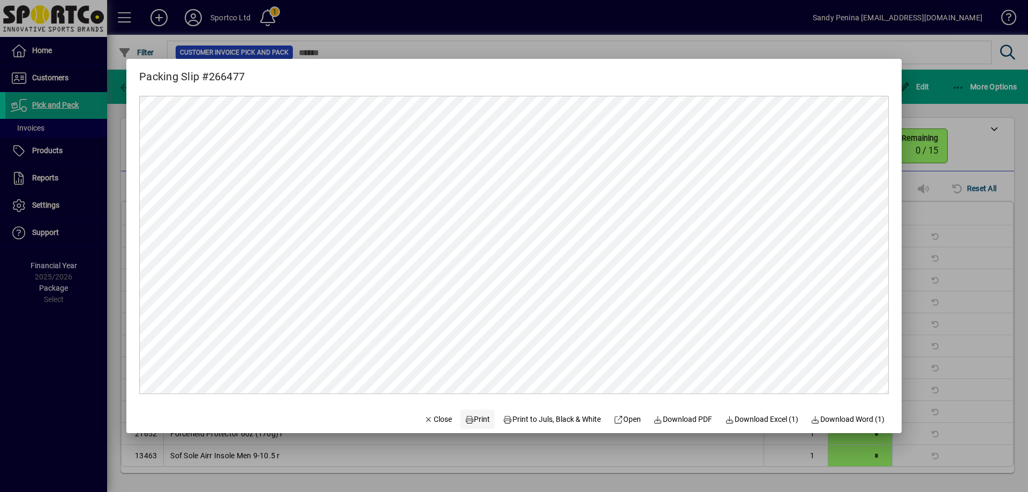
click at [466, 416] on span "Print" at bounding box center [478, 419] width 26 height 11
click at [424, 424] on span "Close" at bounding box center [438, 419] width 28 height 11
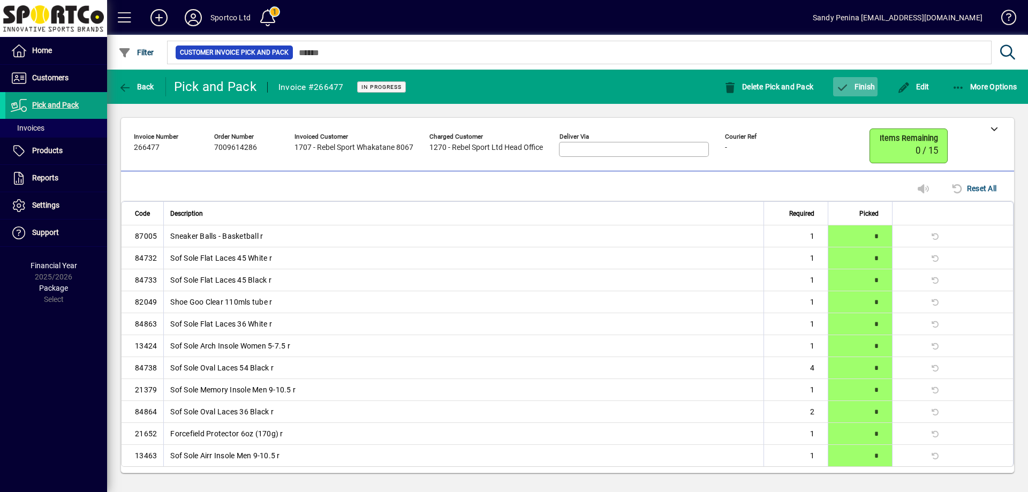
click at [864, 91] on span "Finish" at bounding box center [855, 86] width 39 height 9
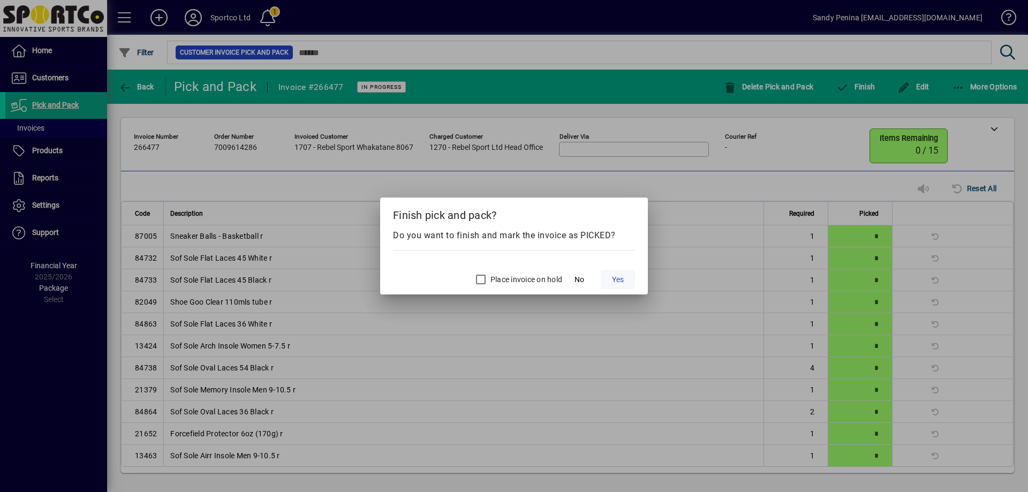
click at [620, 277] on span "Yes" at bounding box center [618, 279] width 12 height 11
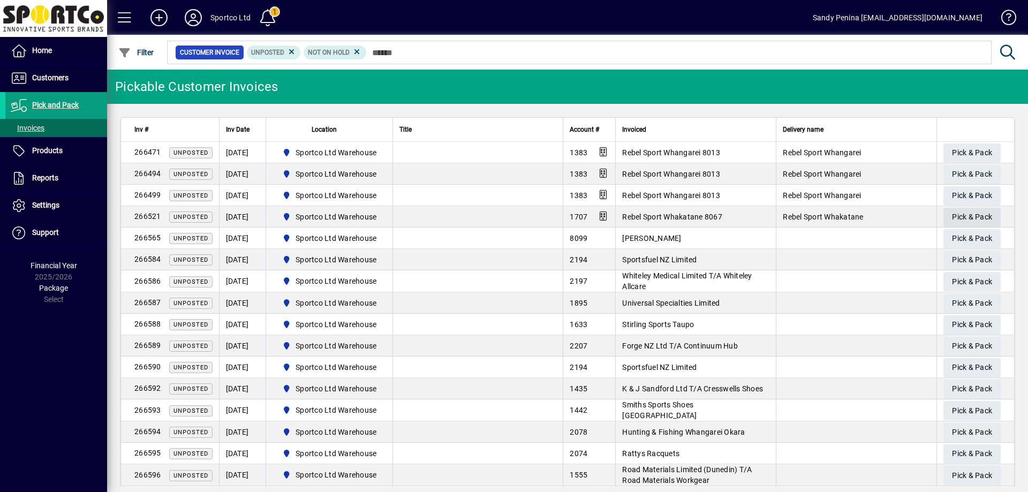
click at [982, 212] on span "Pick & Pack" at bounding box center [972, 217] width 40 height 18
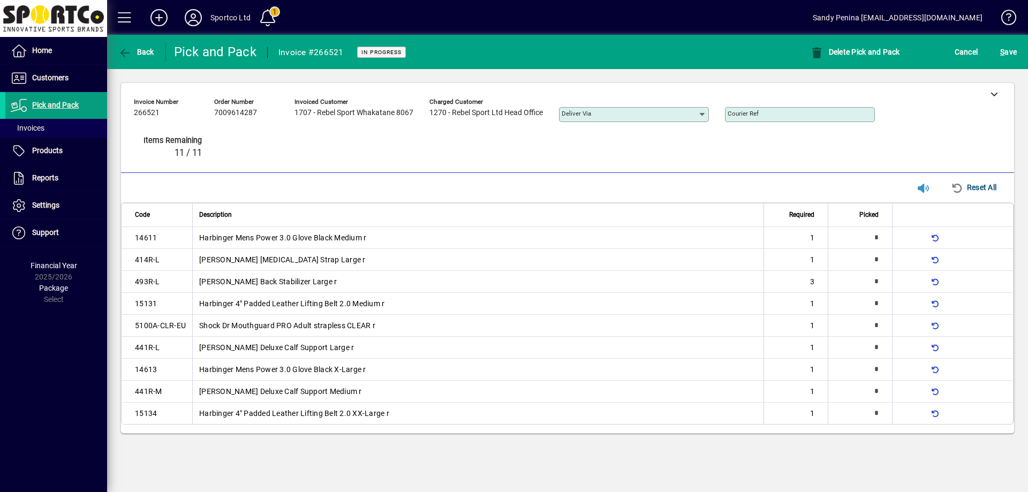
type input "*"
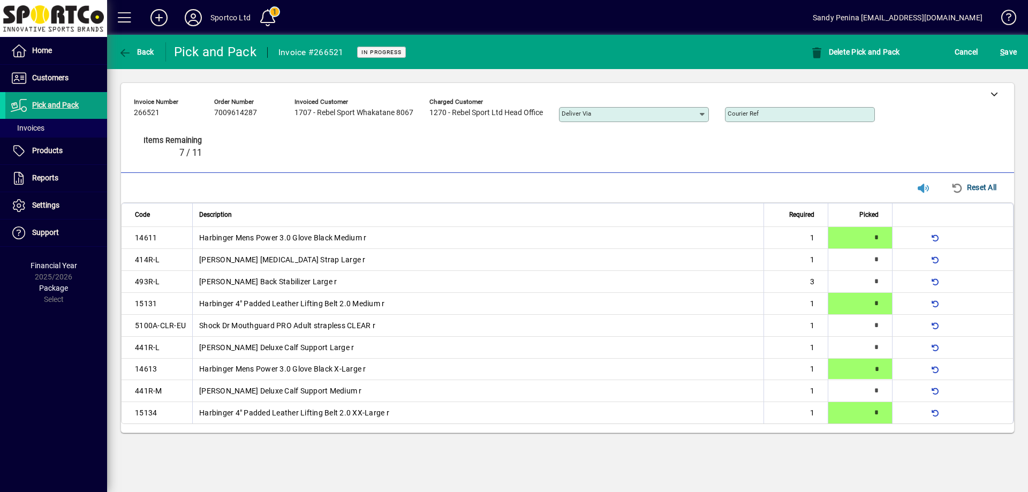
type input "*"
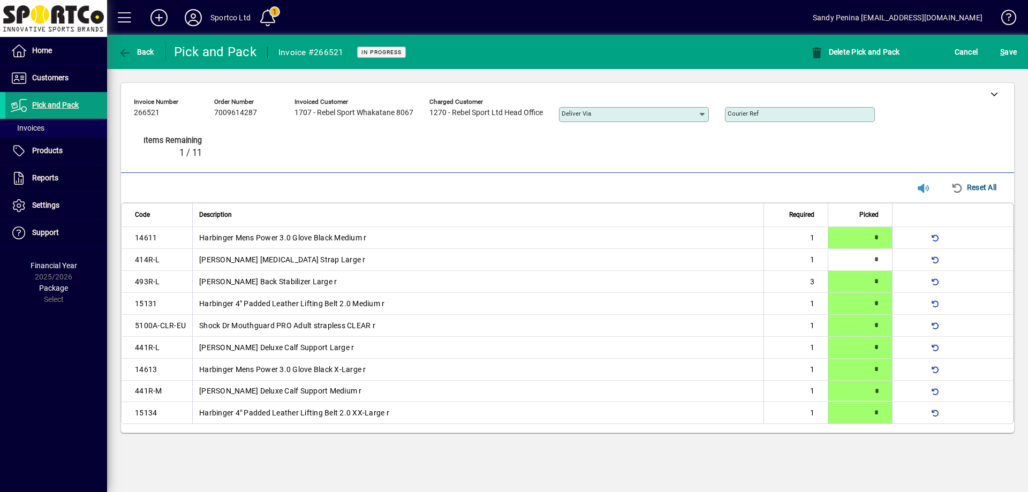
type input "*"
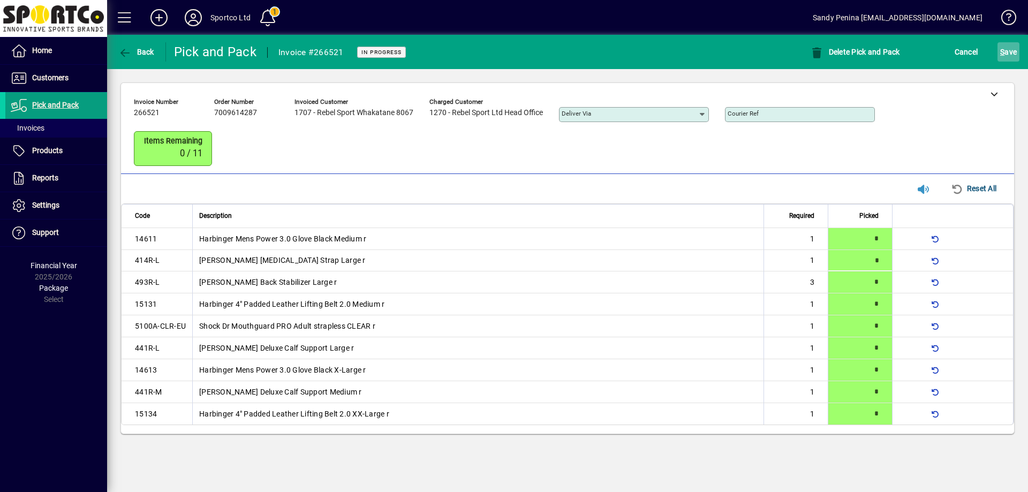
click at [1012, 43] on span "submit" at bounding box center [1009, 52] width 22 height 26
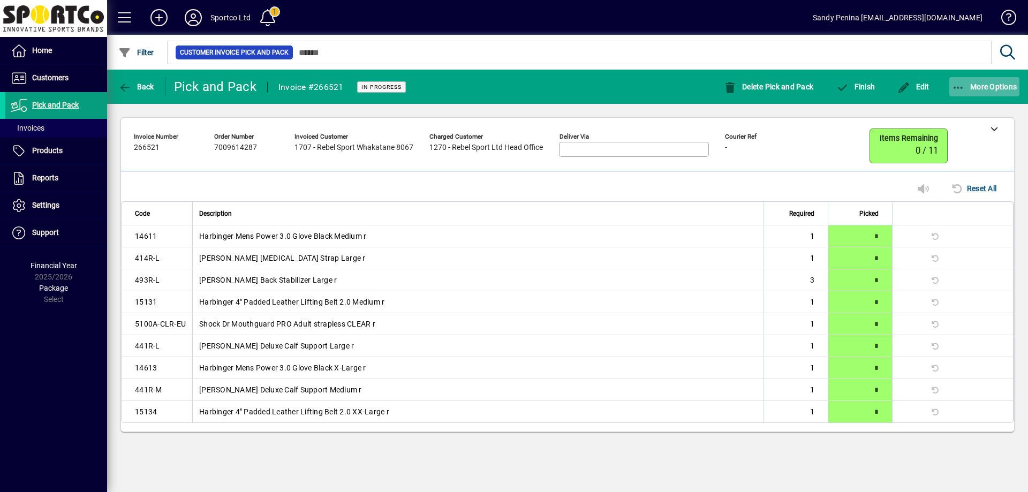
click at [955, 84] on icon "button" at bounding box center [958, 87] width 13 height 11
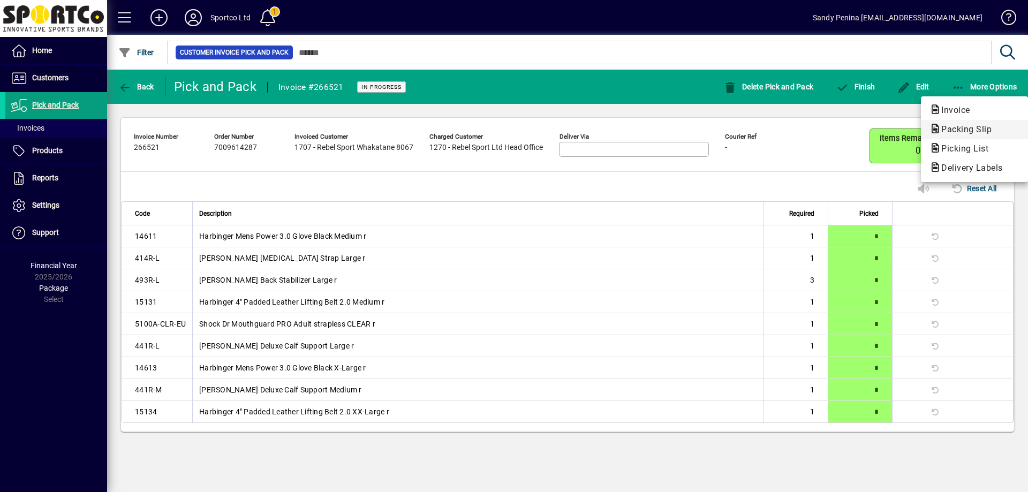
click at [938, 133] on icon "button" at bounding box center [936, 129] width 12 height 10
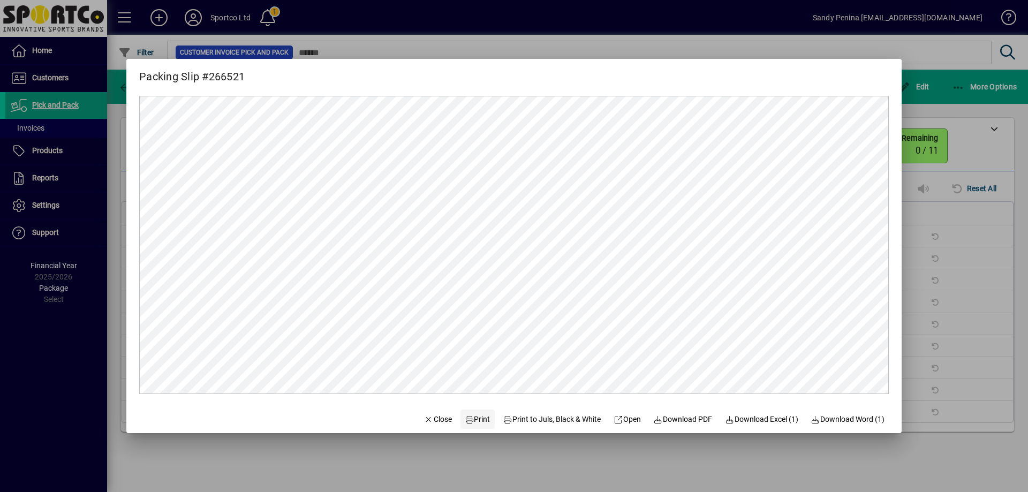
click at [465, 421] on icon at bounding box center [470, 419] width 10 height 7
click at [436, 420] on span "Close" at bounding box center [438, 419] width 28 height 11
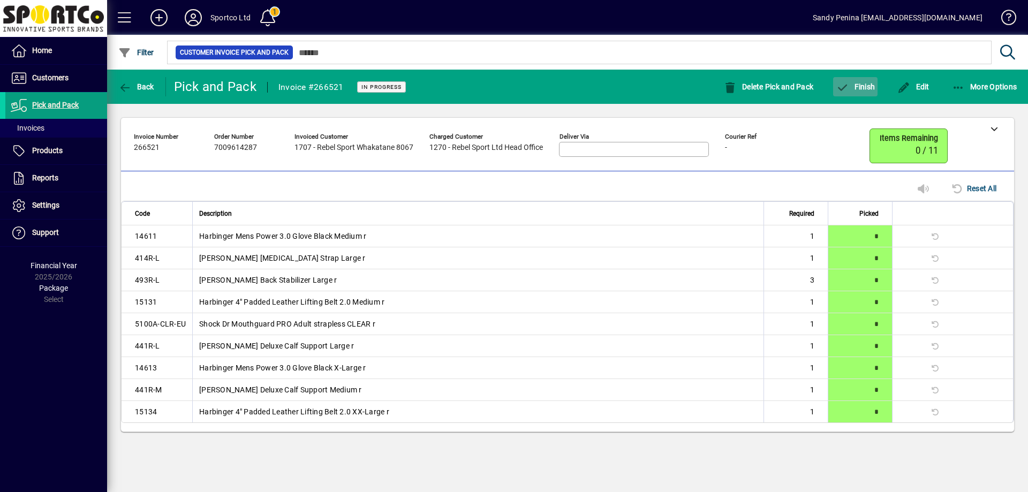
click at [856, 84] on span "Finish" at bounding box center [855, 86] width 39 height 9
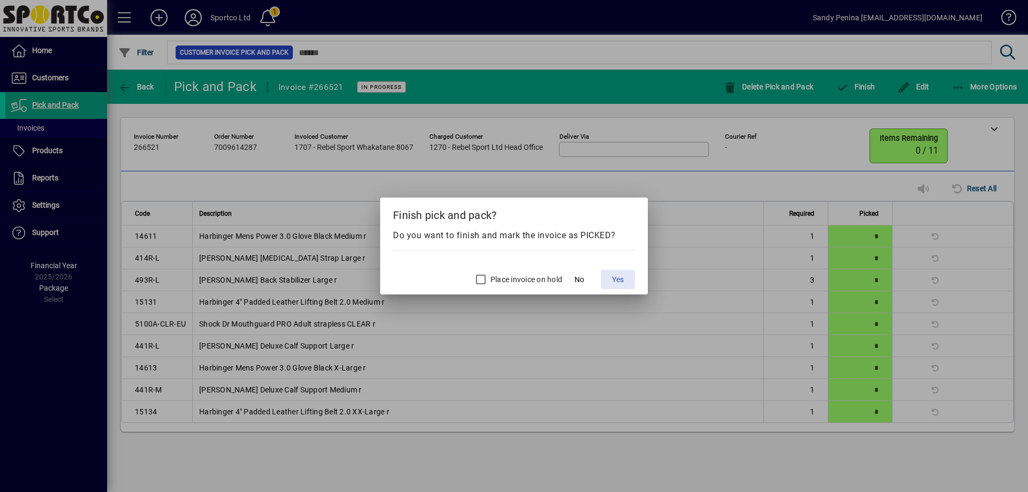
click at [609, 277] on span at bounding box center [618, 280] width 34 height 26
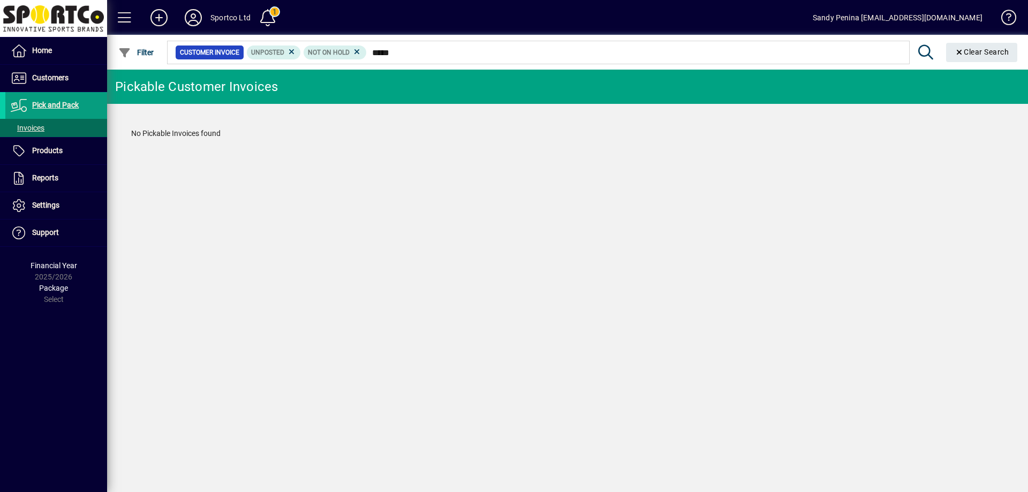
click at [388, 48] on input "*****" at bounding box center [634, 52] width 534 height 15
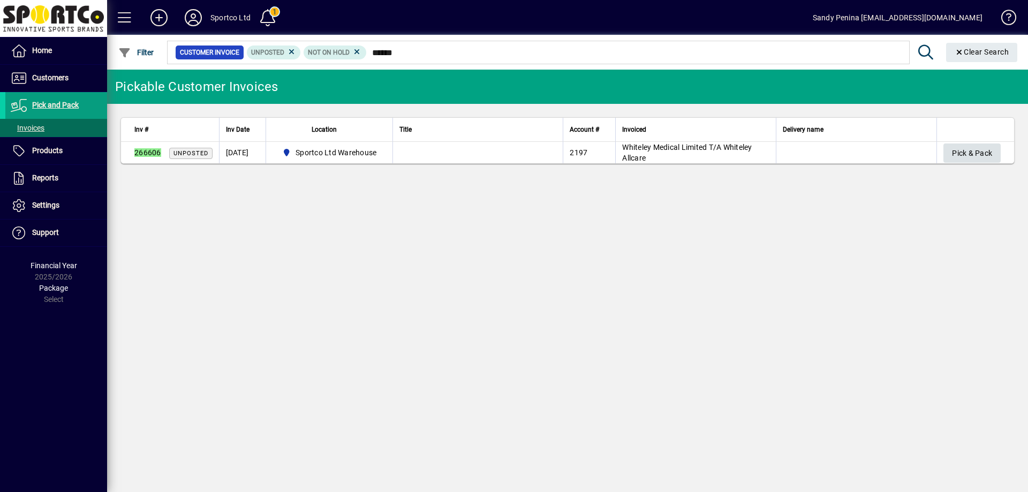
type input "******"
click at [965, 155] on span "Pick & Pack" at bounding box center [972, 154] width 40 height 18
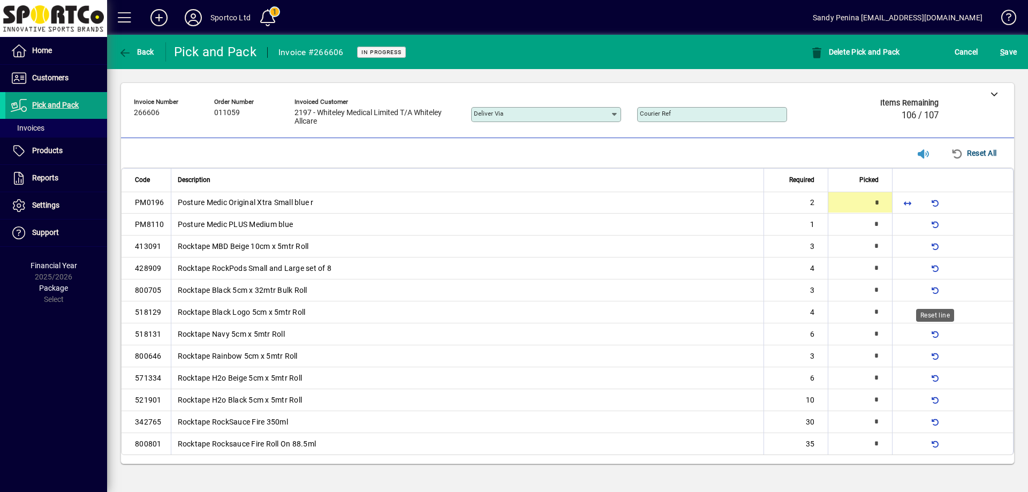
type input "*"
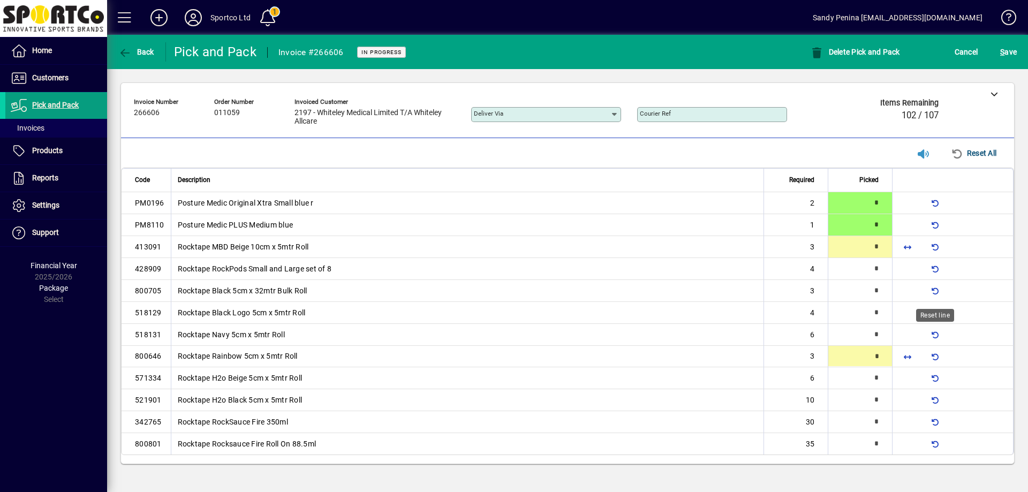
type input "*"
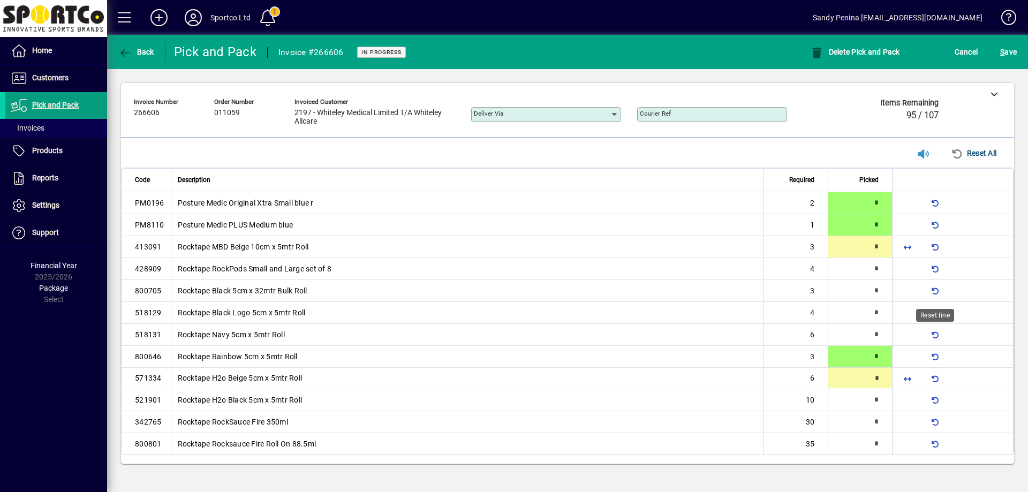
type input "*"
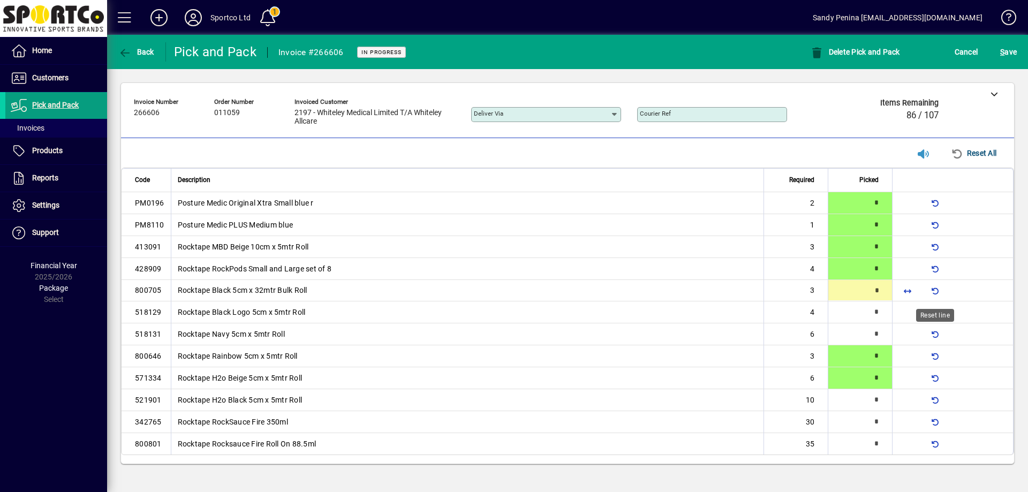
type input "*"
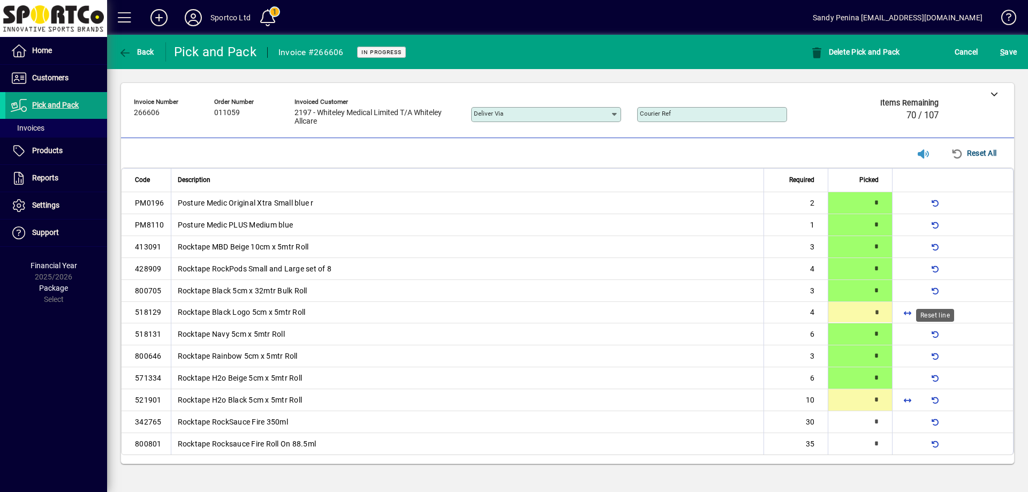
type input "*"
type input "**"
type input "*"
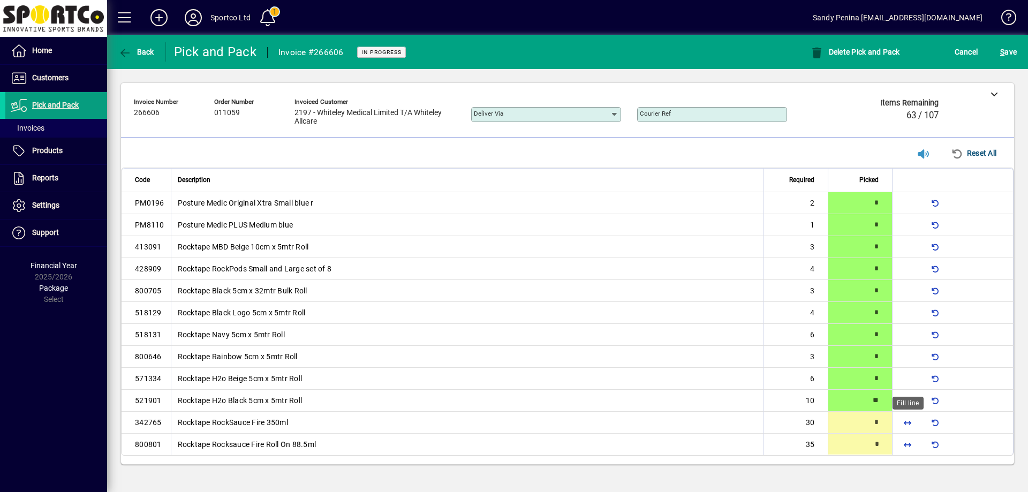
click at [911, 421] on span "button" at bounding box center [908, 423] width 26 height 26
type input "**"
click at [909, 444] on span "button" at bounding box center [908, 445] width 26 height 26
type input "**"
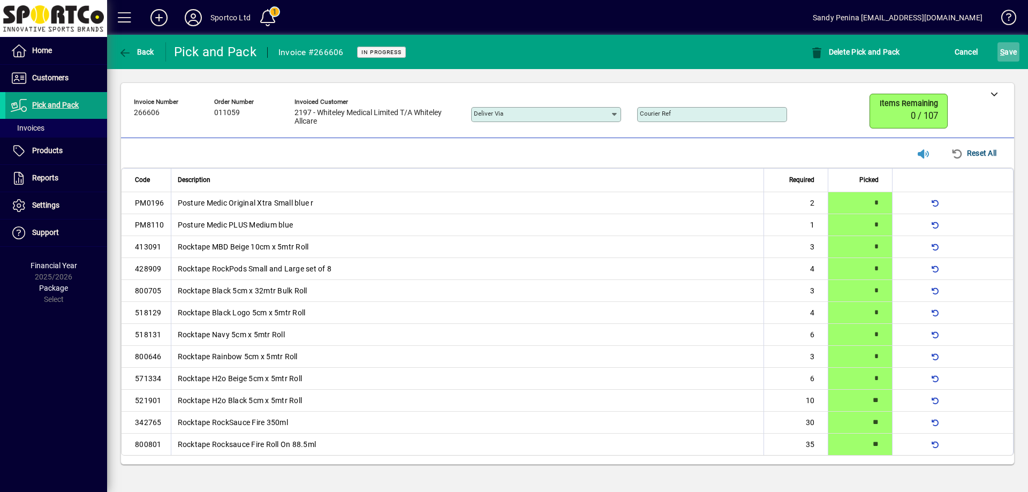
click at [1012, 50] on span "S ave" at bounding box center [1008, 51] width 17 height 17
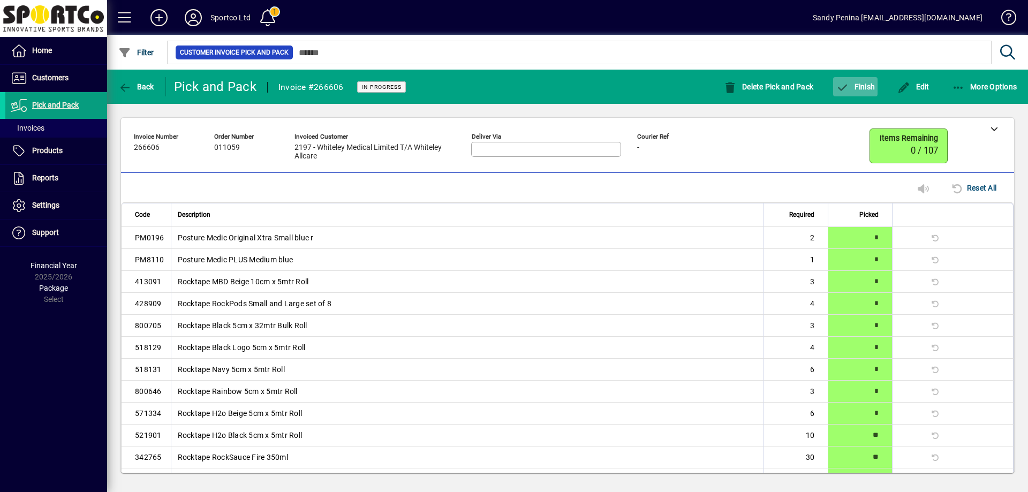
click at [863, 93] on span "button" at bounding box center [855, 87] width 44 height 26
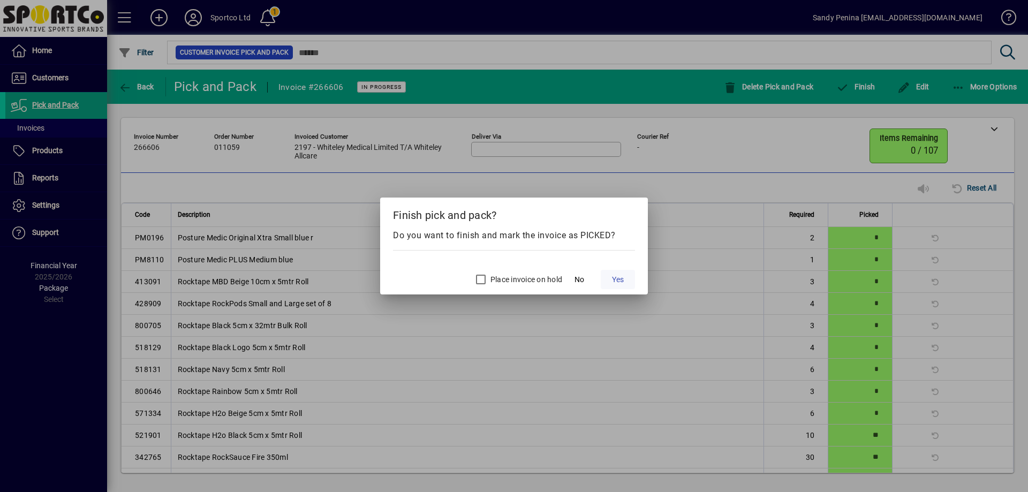
click at [613, 275] on span "Yes" at bounding box center [618, 279] width 12 height 11
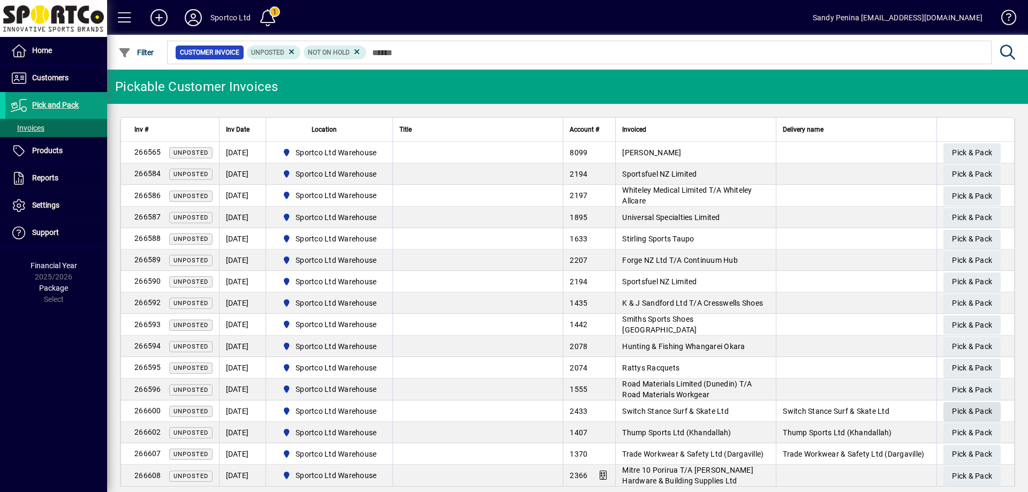
drag, startPoint x: 977, startPoint y: 405, endPoint x: 983, endPoint y: 409, distance: 7.0
click at [983, 409] on span "Pick & Pack" at bounding box center [972, 412] width 40 height 18
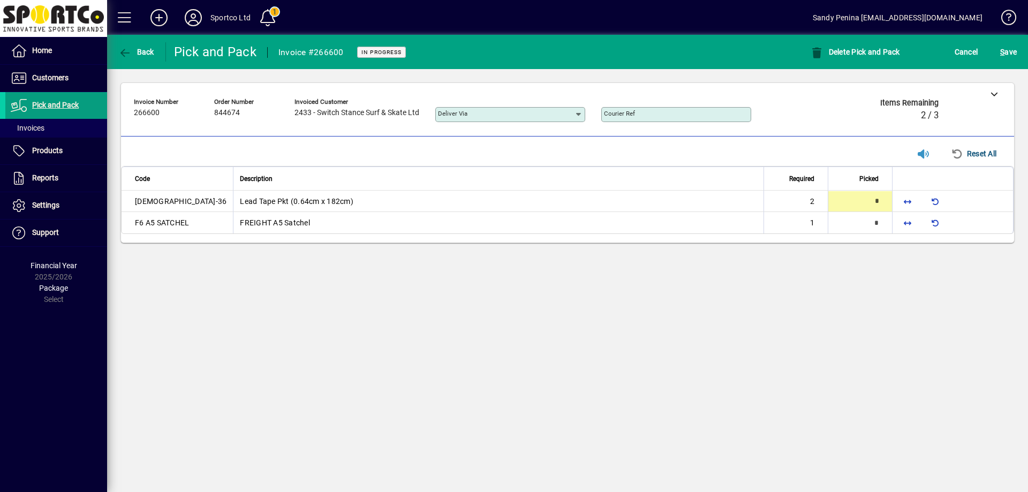
type input "*"
click at [906, 223] on span "button" at bounding box center [908, 223] width 26 height 26
type input "*"
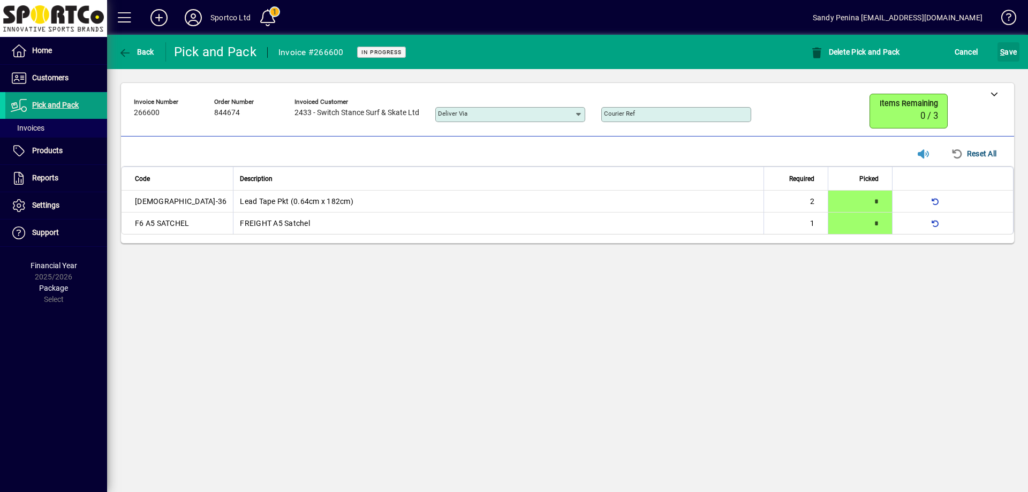
drag, startPoint x: 1000, startPoint y: 55, endPoint x: 974, endPoint y: 105, distance: 56.5
click at [1001, 56] on span "S" at bounding box center [1002, 52] width 4 height 9
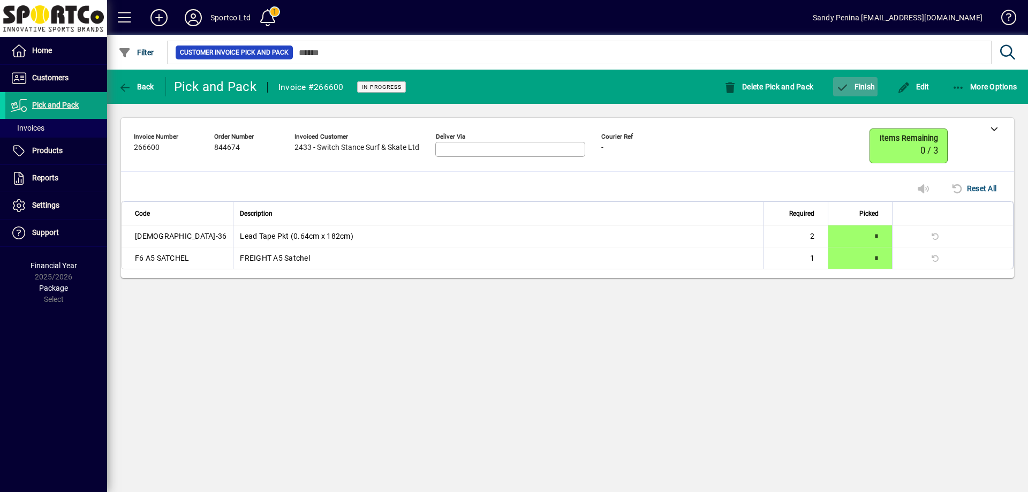
click at [862, 93] on span "button" at bounding box center [855, 87] width 44 height 26
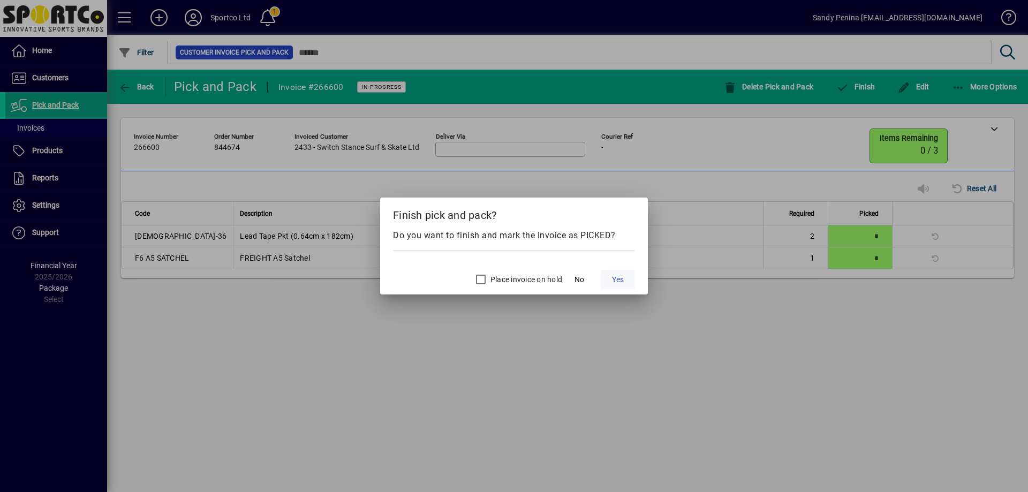
click at [618, 279] on span "Yes" at bounding box center [618, 279] width 12 height 11
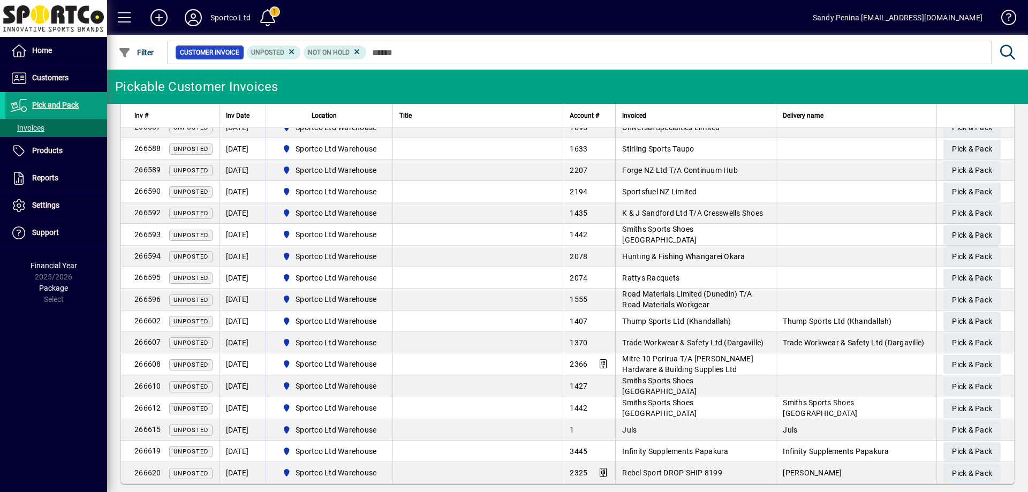
scroll to position [99, 0]
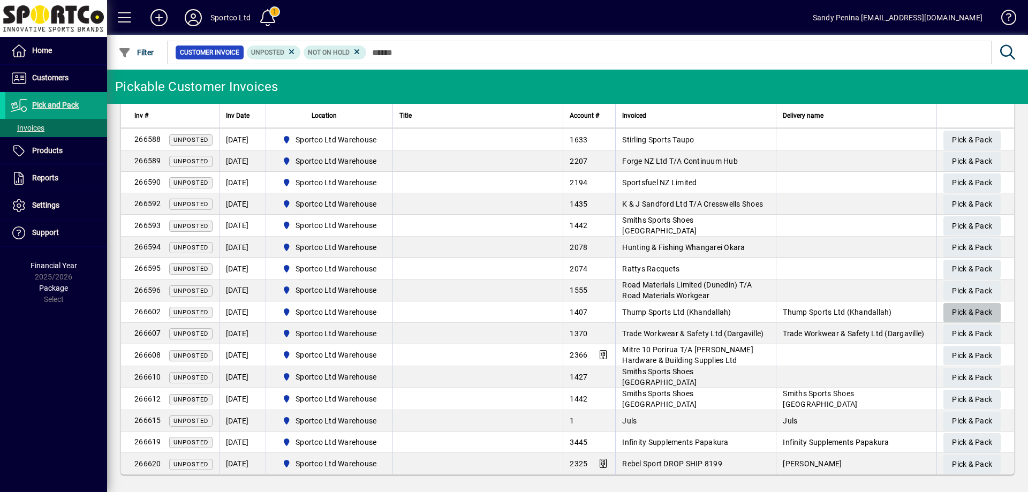
click at [944, 310] on span "button" at bounding box center [972, 313] width 57 height 26
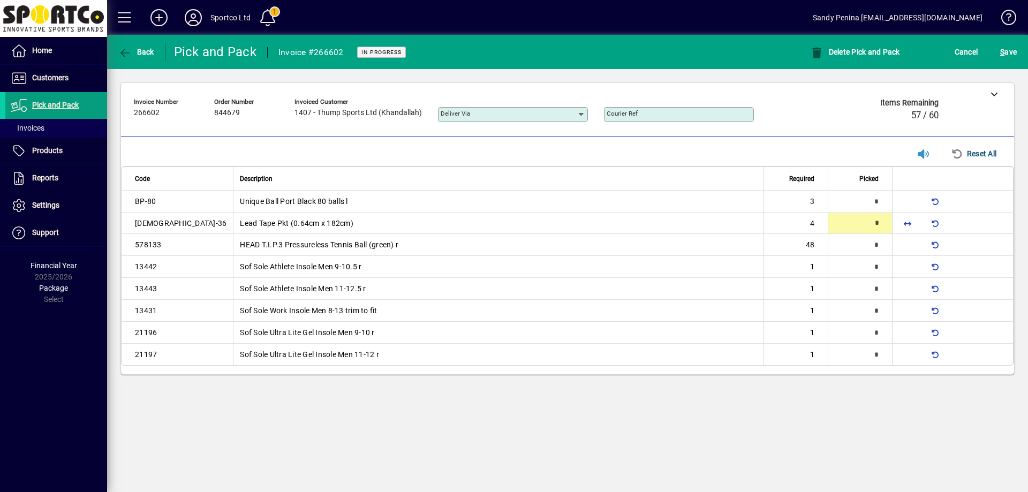
type input "*"
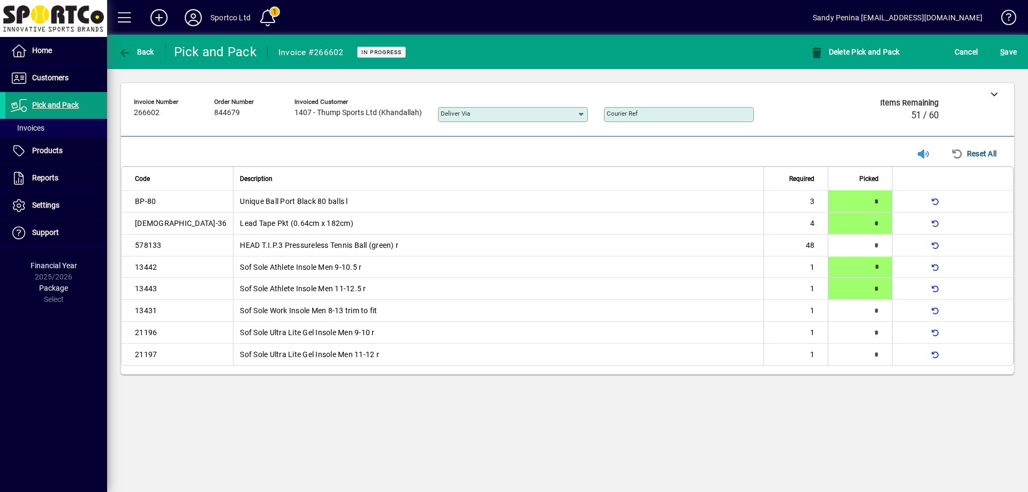
type input "*"
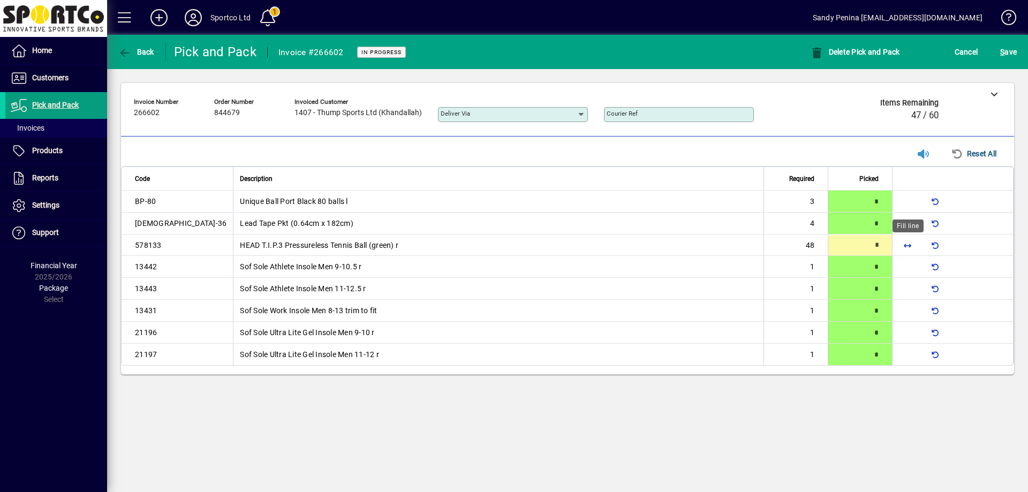
click at [910, 251] on span "button" at bounding box center [908, 245] width 26 height 26
type input "**"
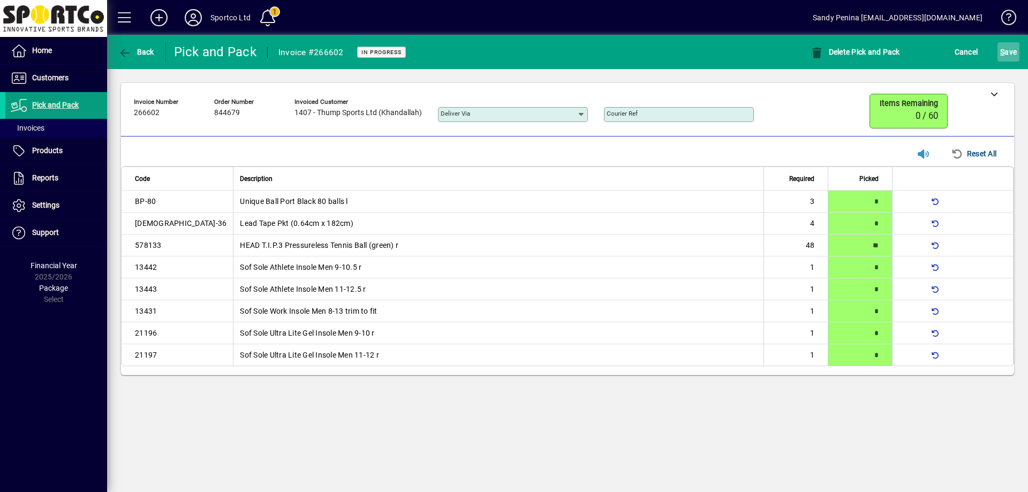
click at [1008, 48] on span "S ave" at bounding box center [1008, 51] width 17 height 17
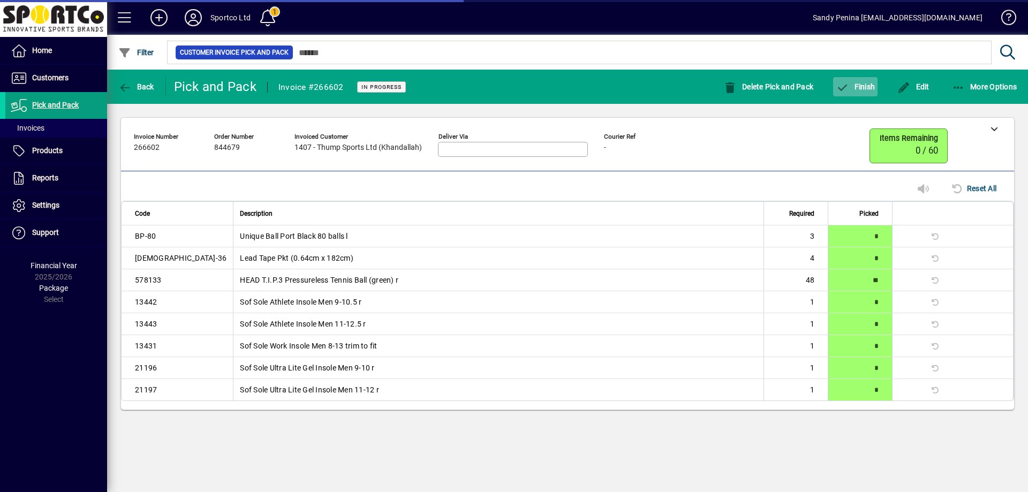
click at [854, 87] on span "Finish" at bounding box center [855, 86] width 39 height 9
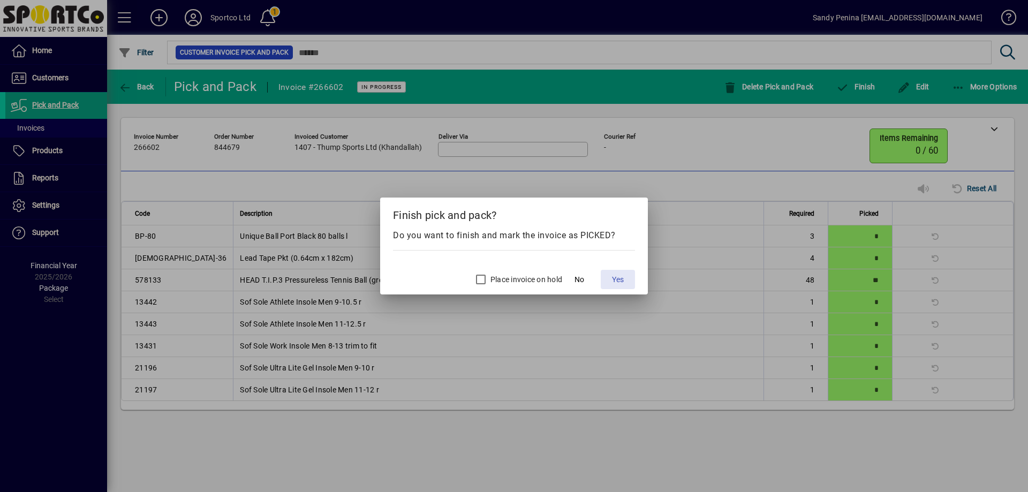
click at [620, 278] on span "Yes" at bounding box center [618, 279] width 12 height 11
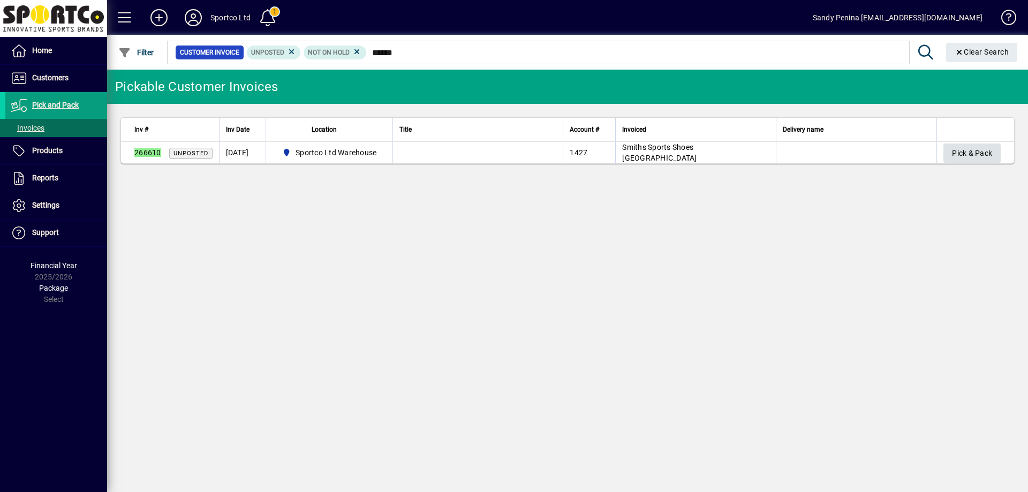
type input "******"
click at [959, 154] on span "Pick & Pack" at bounding box center [972, 154] width 40 height 18
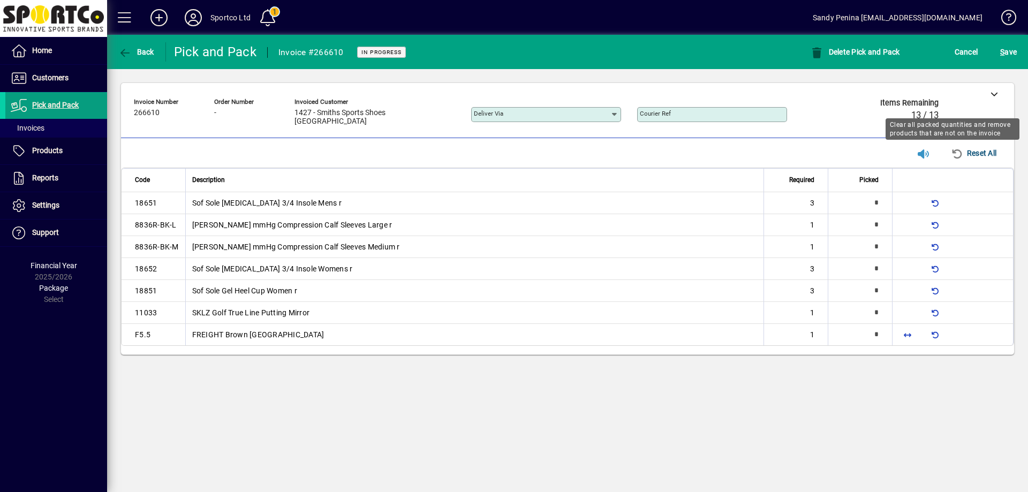
type input "*"
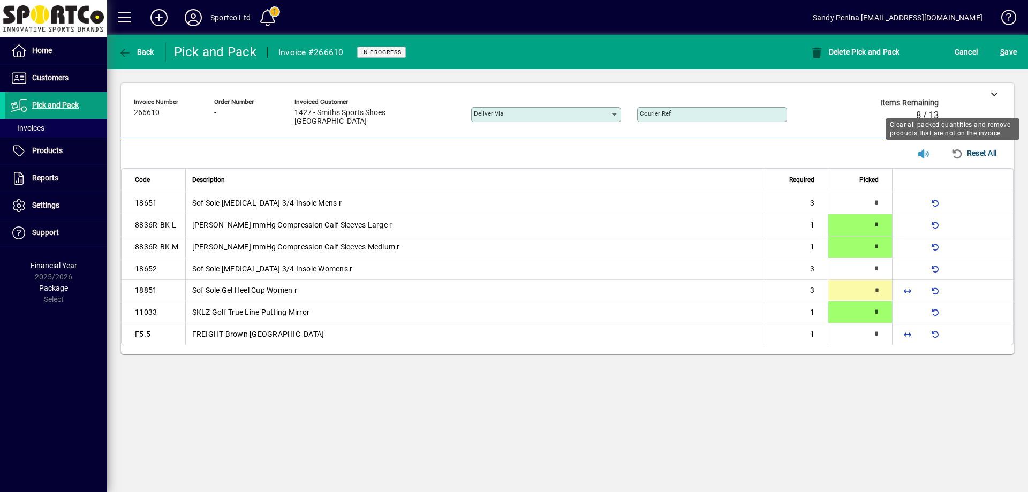
type input "*"
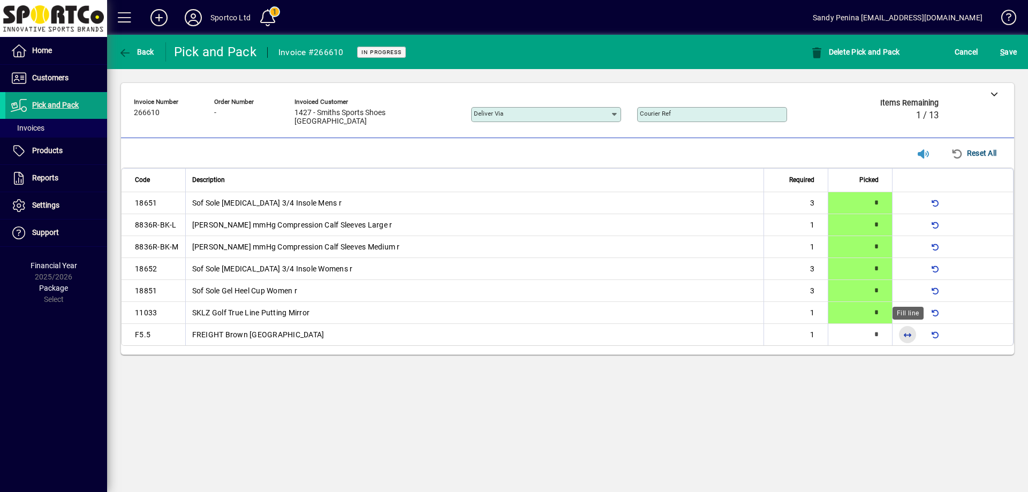
click at [907, 341] on span "button" at bounding box center [908, 335] width 26 height 26
type input "*"
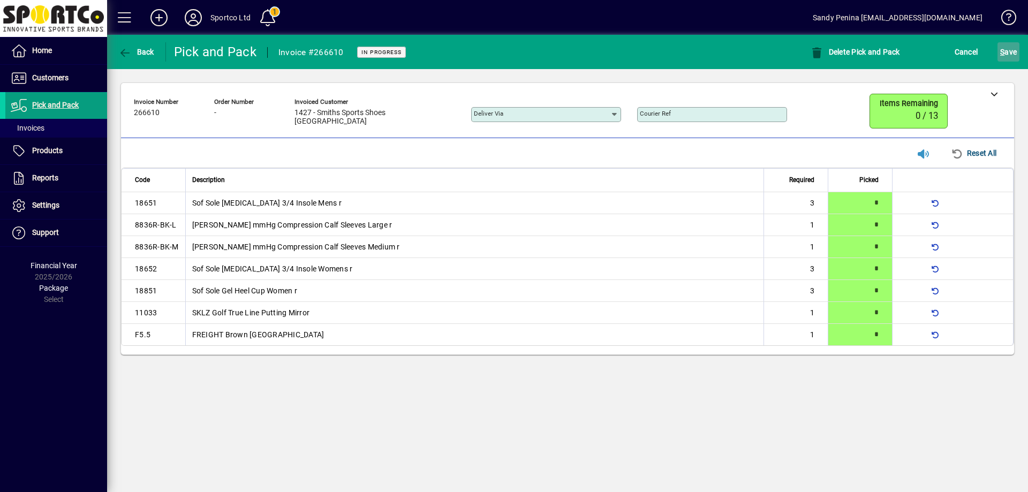
click at [1010, 54] on span "S ave" at bounding box center [1008, 51] width 17 height 17
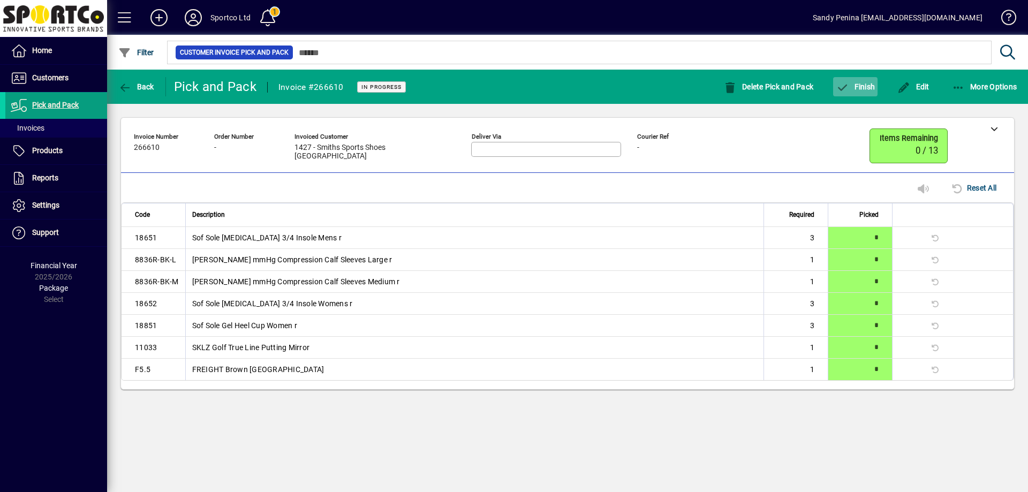
click at [842, 86] on icon "button" at bounding box center [842, 87] width 13 height 11
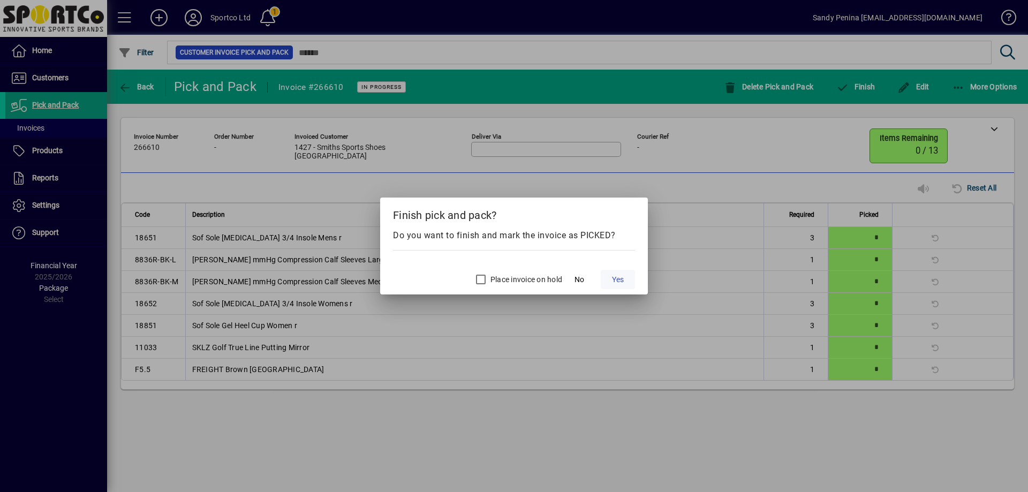
click at [617, 276] on span "Yes" at bounding box center [618, 279] width 12 height 11
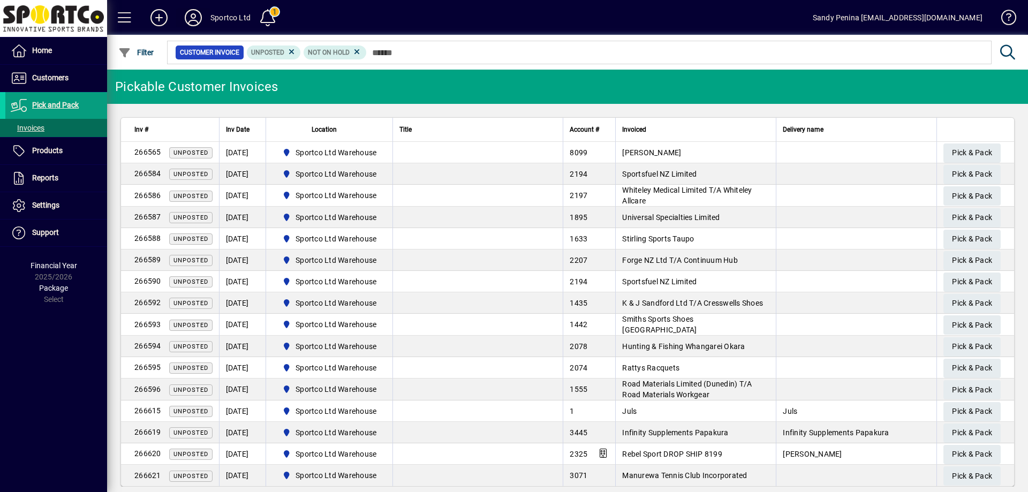
click at [201, 7] on span at bounding box center [193, 18] width 34 height 26
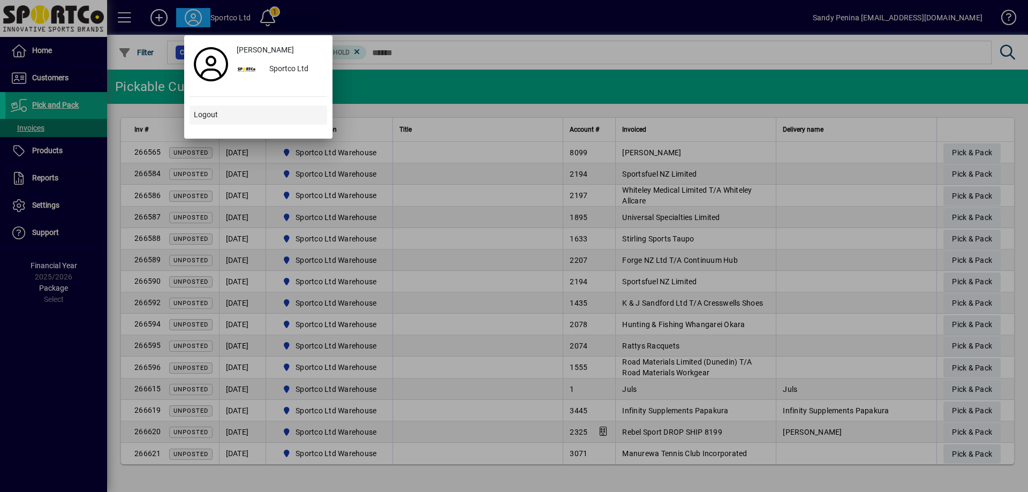
click at [230, 114] on span at bounding box center [259, 115] width 138 height 26
